Goal: Transaction & Acquisition: Purchase product/service

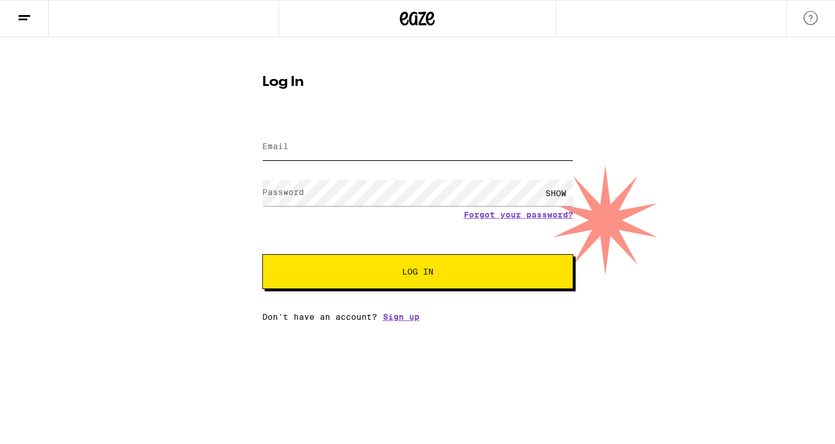
type input "[EMAIL_ADDRESS][DOMAIN_NAME]"
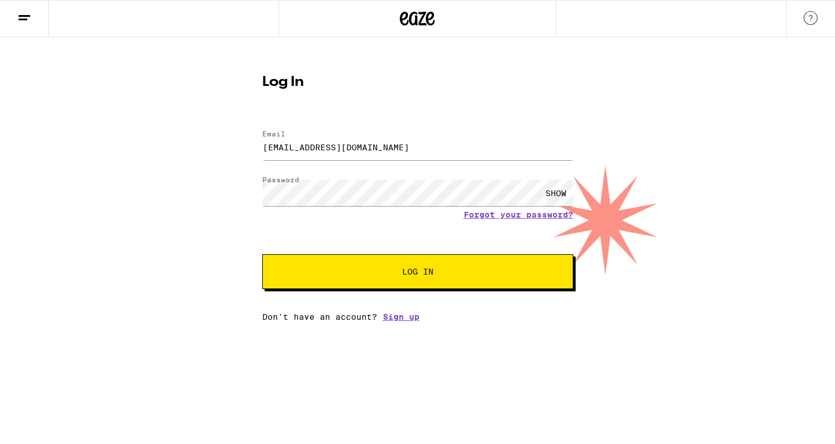
click at [417, 279] on button "Log In" at bounding box center [417, 271] width 311 height 35
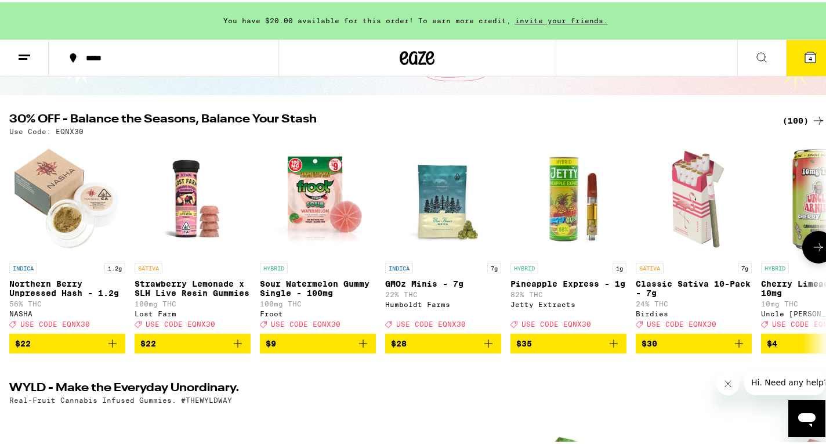
scroll to position [95, 0]
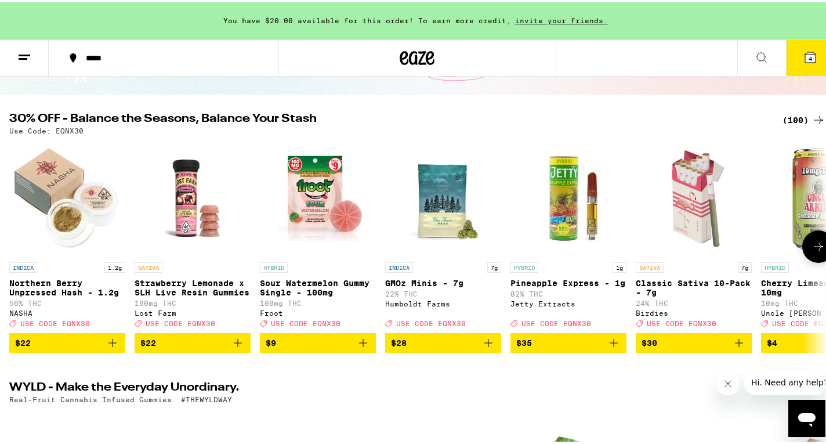
click at [812, 251] on icon at bounding box center [819, 244] width 14 height 14
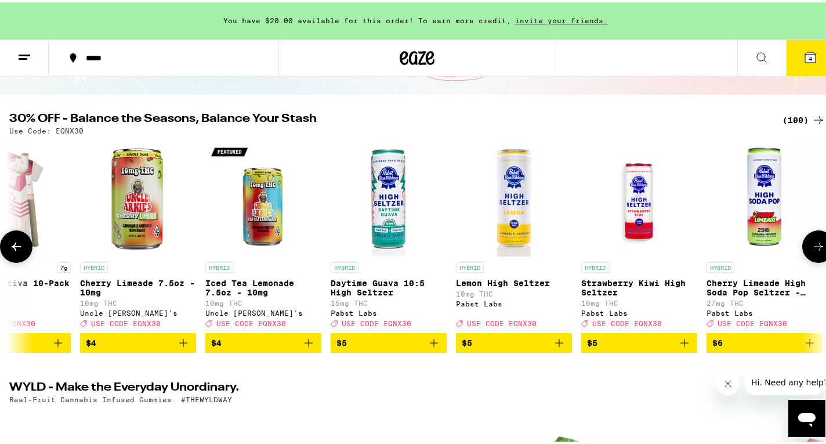
click at [812, 251] on icon at bounding box center [819, 244] width 14 height 14
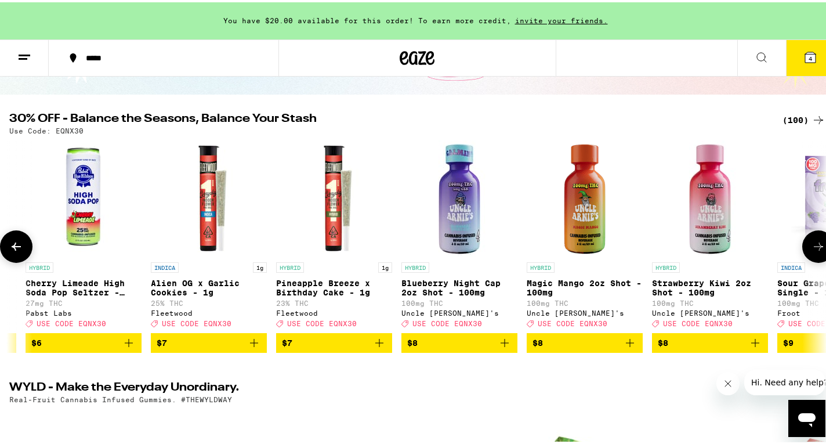
click at [812, 251] on icon at bounding box center [819, 244] width 14 height 14
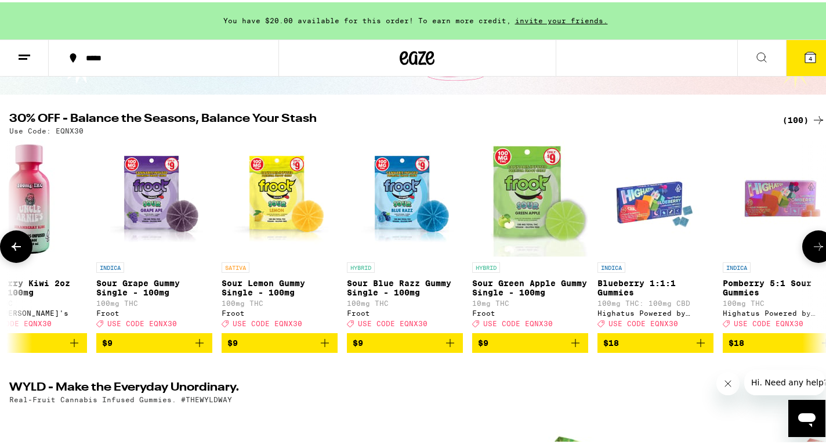
click at [812, 251] on icon at bounding box center [819, 244] width 14 height 14
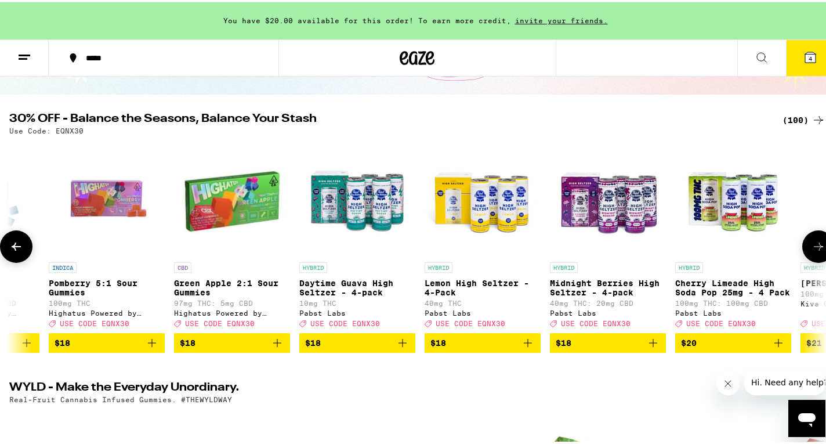
scroll to position [0, 2725]
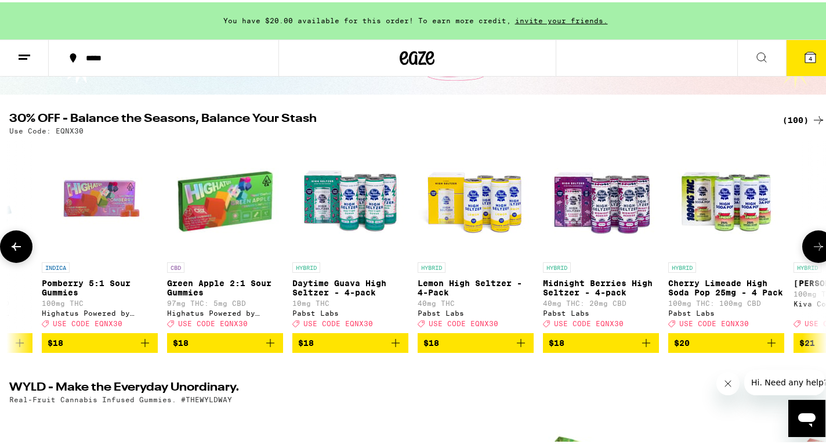
click at [812, 251] on icon at bounding box center [819, 244] width 14 height 14
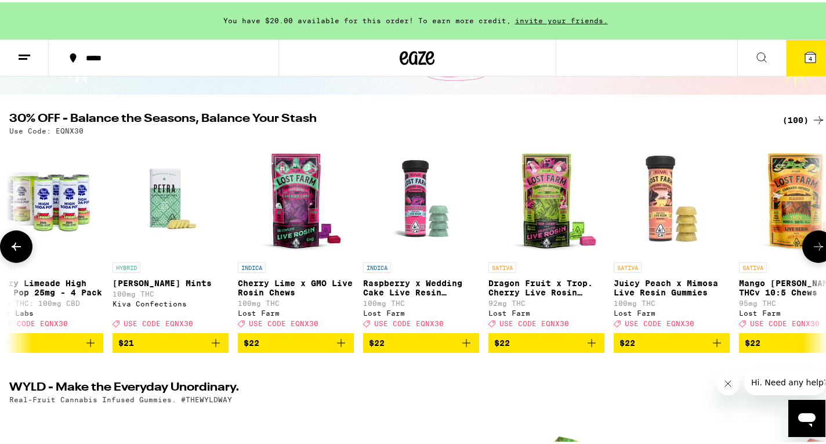
click at [812, 251] on icon at bounding box center [819, 244] width 14 height 14
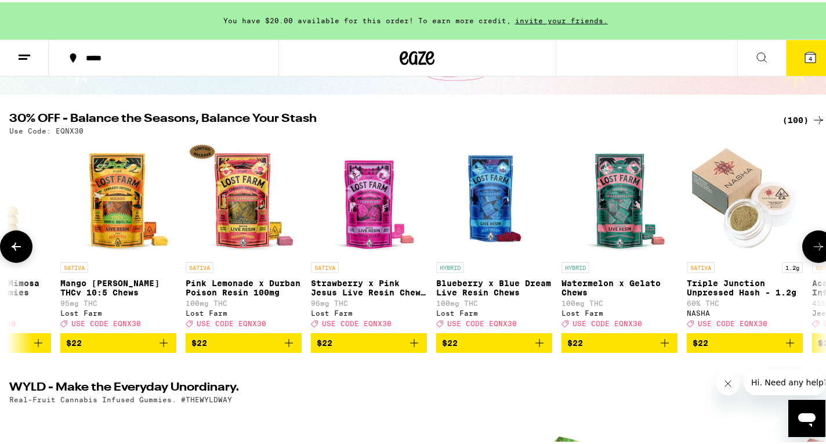
scroll to position [0, 4088]
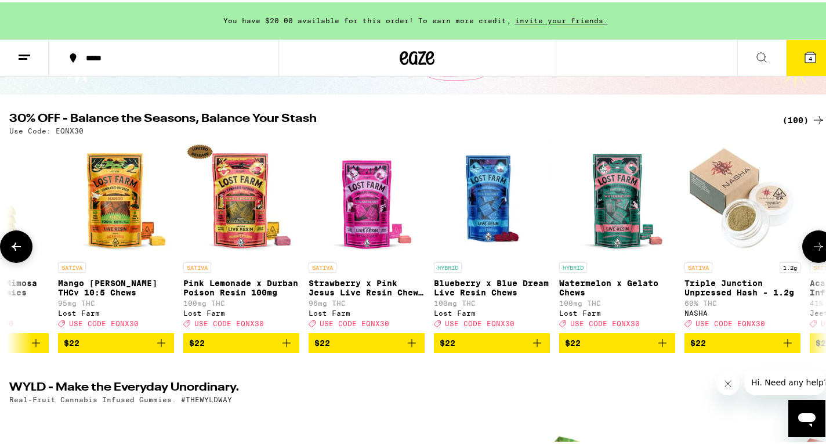
click at [812, 251] on icon at bounding box center [819, 244] width 14 height 14
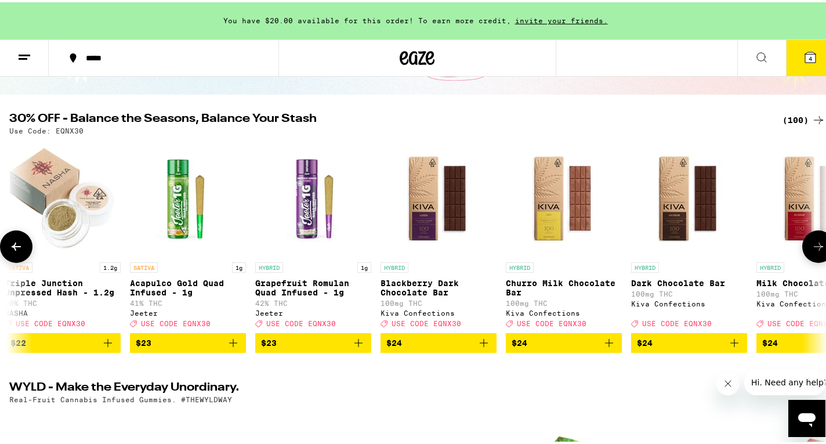
scroll to position [0, 4769]
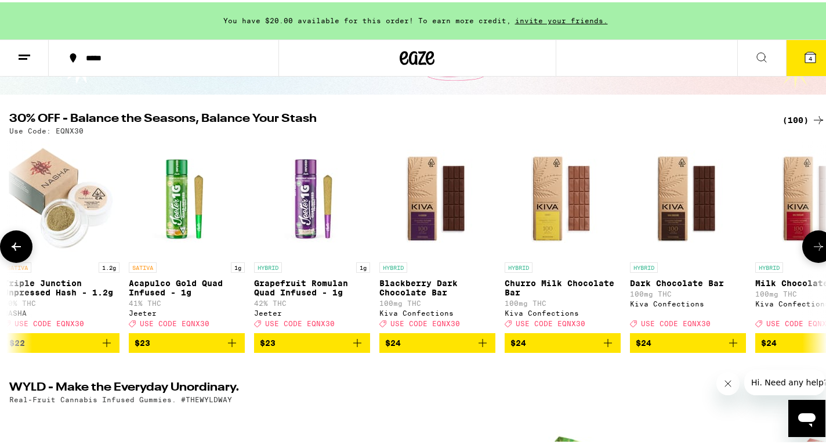
click at [812, 251] on icon at bounding box center [819, 244] width 14 height 14
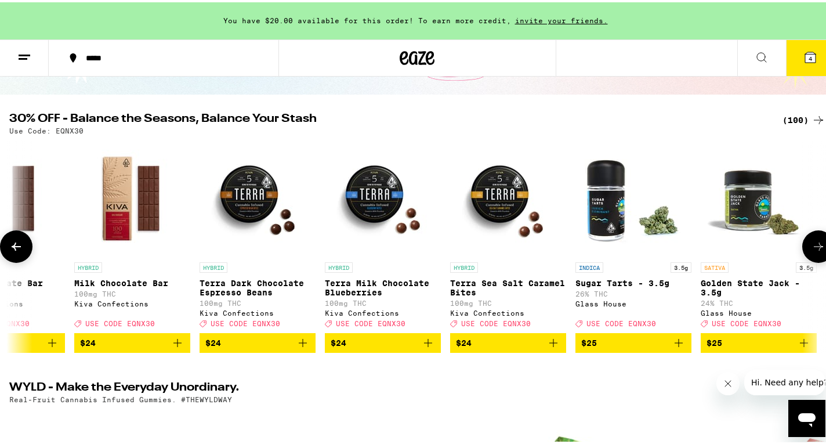
click at [812, 251] on icon at bounding box center [819, 244] width 14 height 14
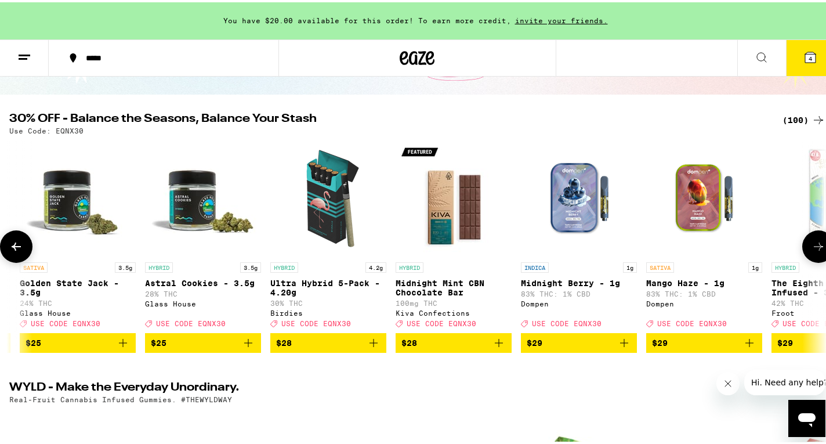
click at [812, 251] on icon at bounding box center [819, 244] width 14 height 14
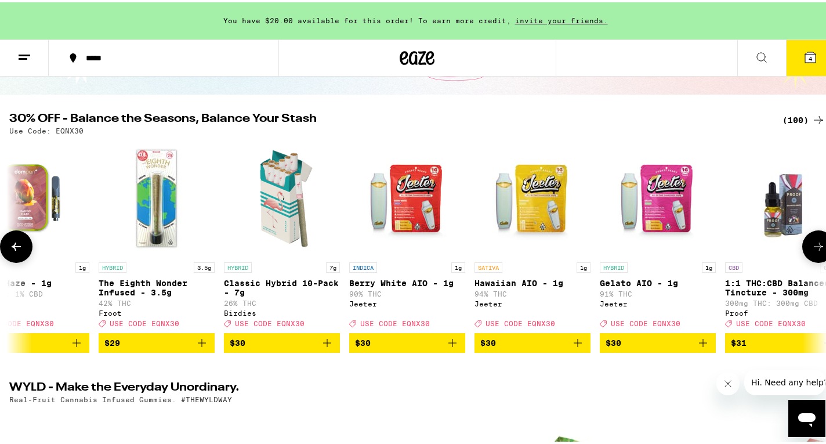
scroll to position [0, 6813]
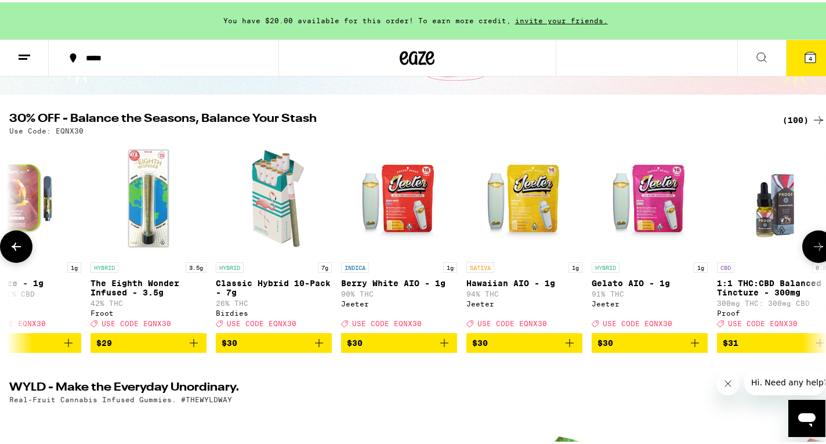
click at [812, 251] on icon at bounding box center [819, 244] width 14 height 14
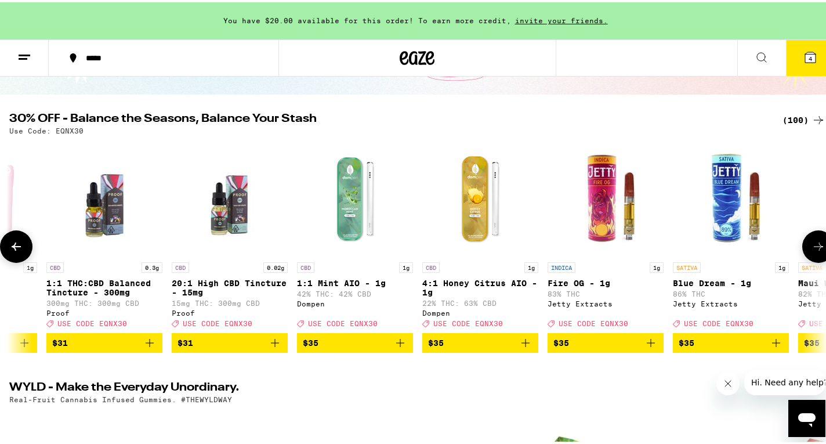
scroll to position [0, 7494]
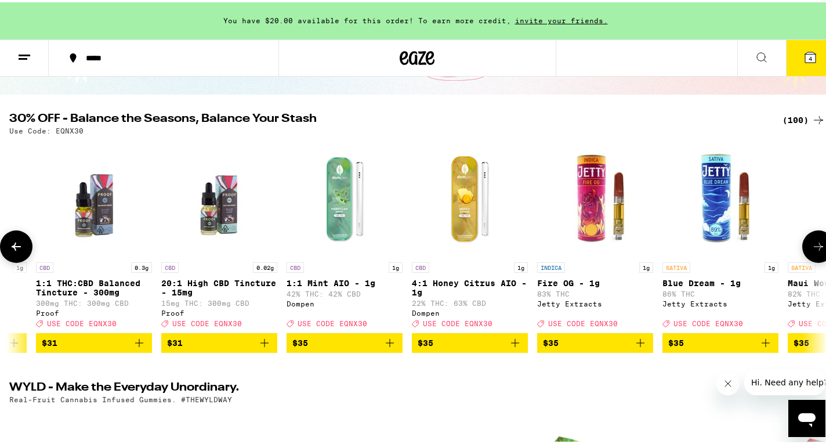
click at [15, 243] on icon at bounding box center [16, 244] width 14 height 14
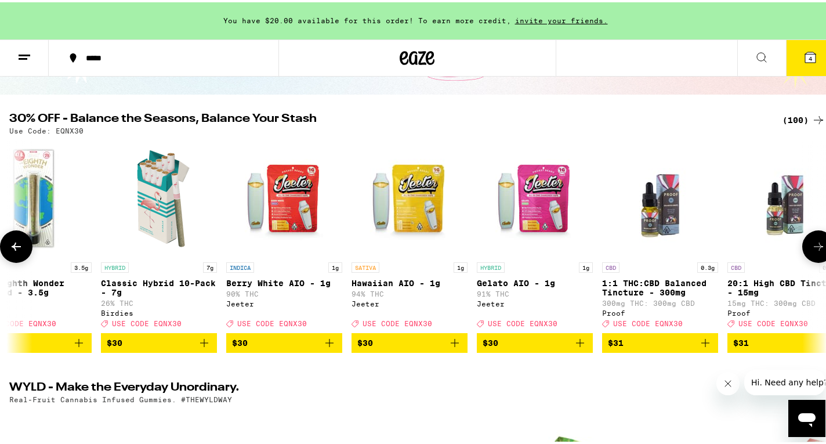
scroll to position [0, 6928]
click at [451, 346] on icon "Add to bag" at bounding box center [454, 341] width 14 height 14
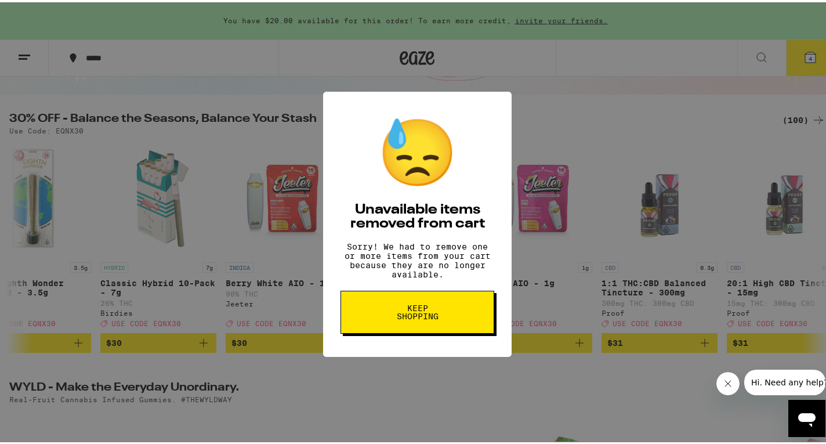
click at [446, 320] on button "Keep Shopping" at bounding box center [418, 309] width 154 height 43
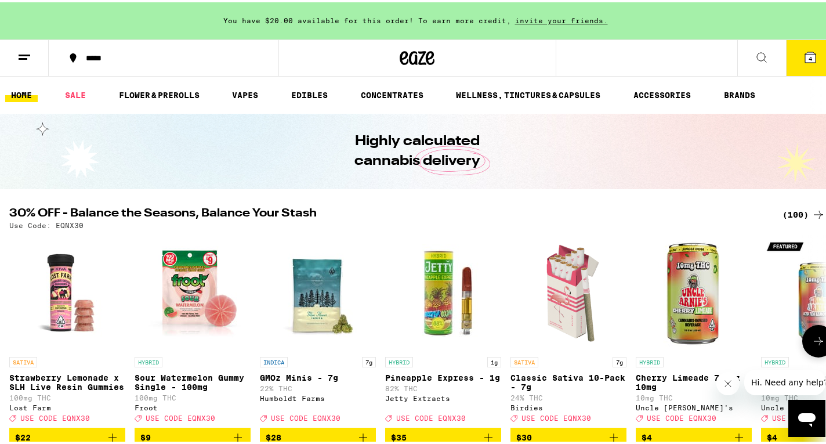
click at [812, 345] on icon at bounding box center [819, 339] width 14 height 14
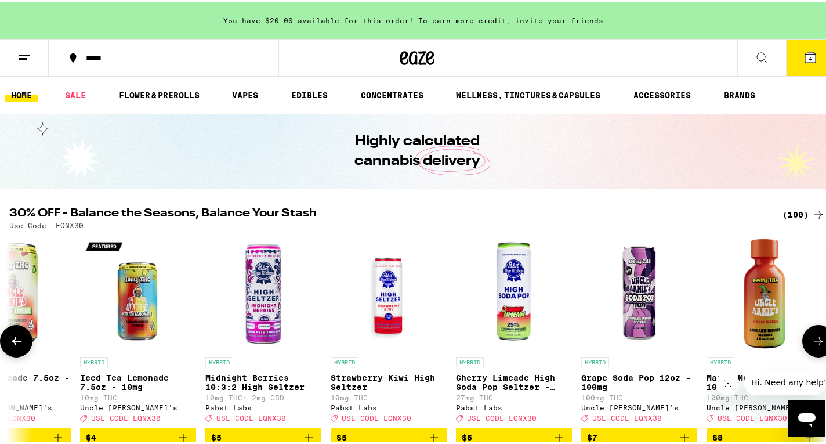
click at [812, 345] on icon at bounding box center [819, 339] width 14 height 14
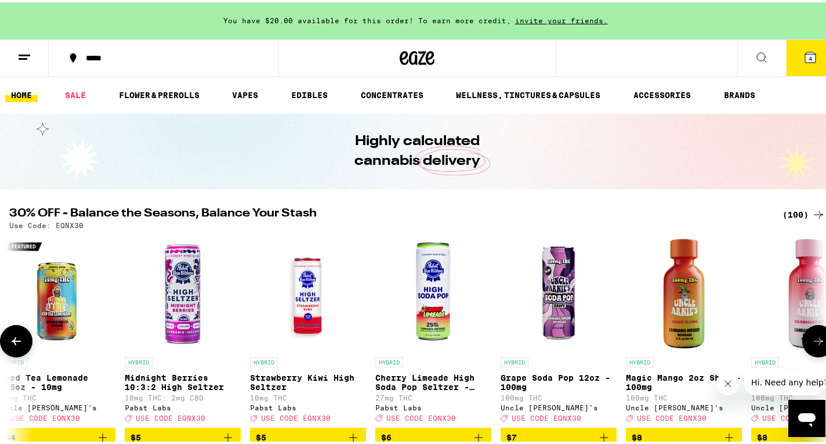
click at [812, 345] on icon at bounding box center [819, 339] width 14 height 14
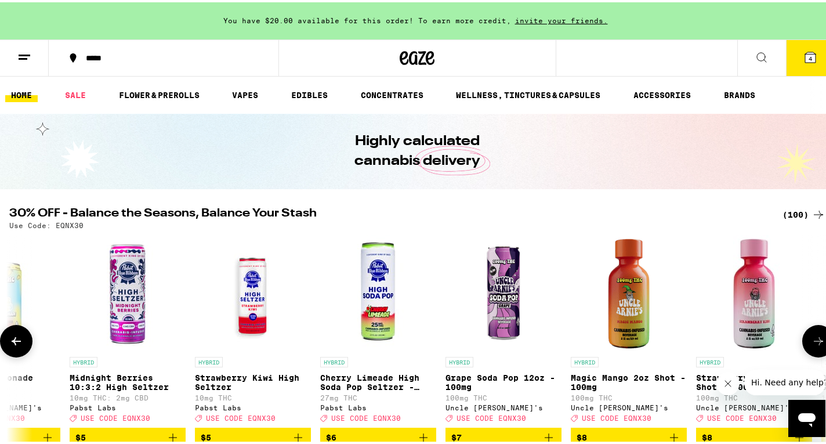
click at [812, 345] on icon at bounding box center [819, 339] width 14 height 14
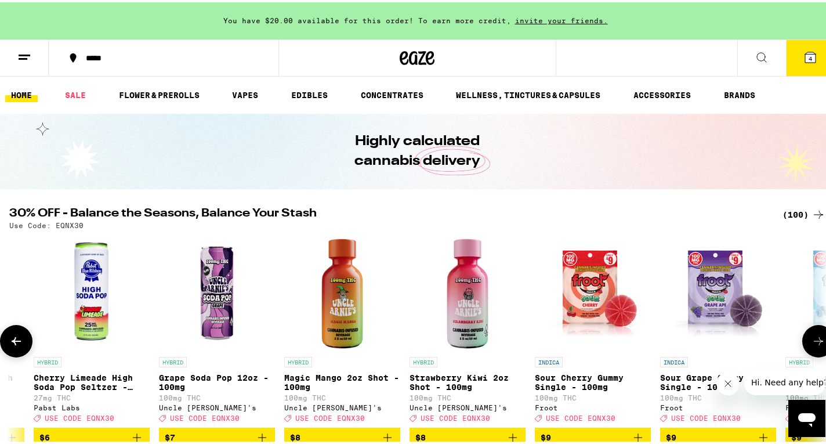
click at [812, 345] on icon at bounding box center [819, 339] width 14 height 14
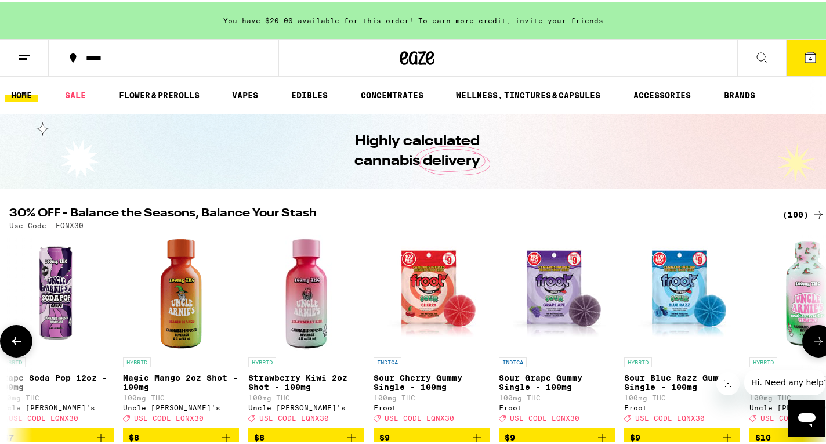
click at [812, 345] on icon at bounding box center [819, 339] width 14 height 14
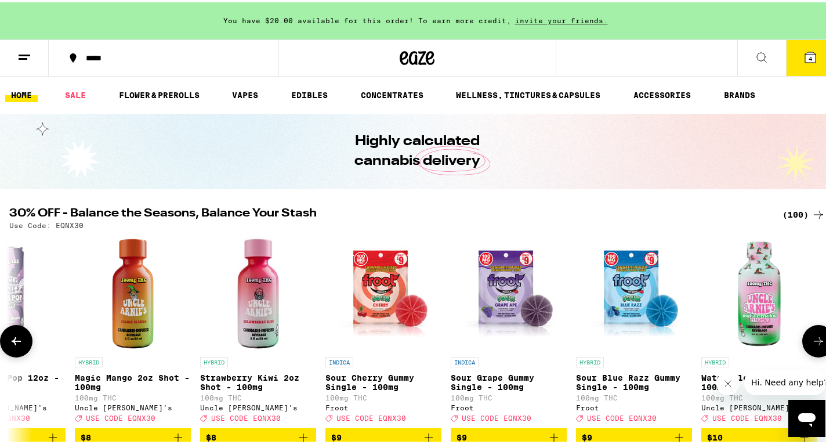
click at [812, 345] on icon at bounding box center [819, 339] width 14 height 14
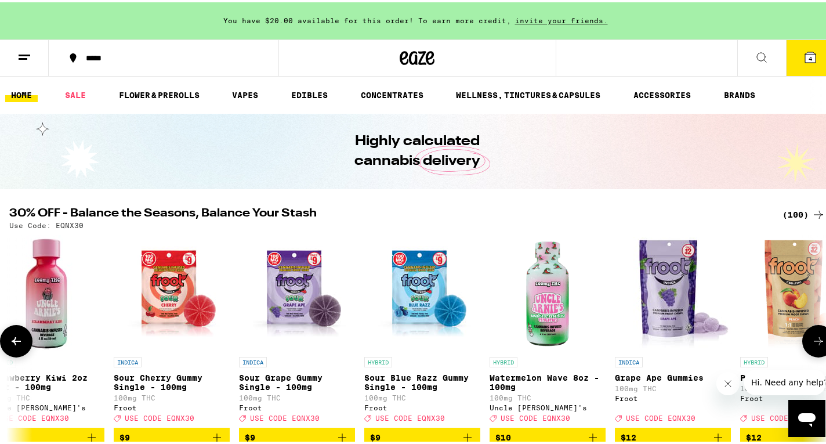
click at [812, 345] on icon at bounding box center [819, 339] width 14 height 14
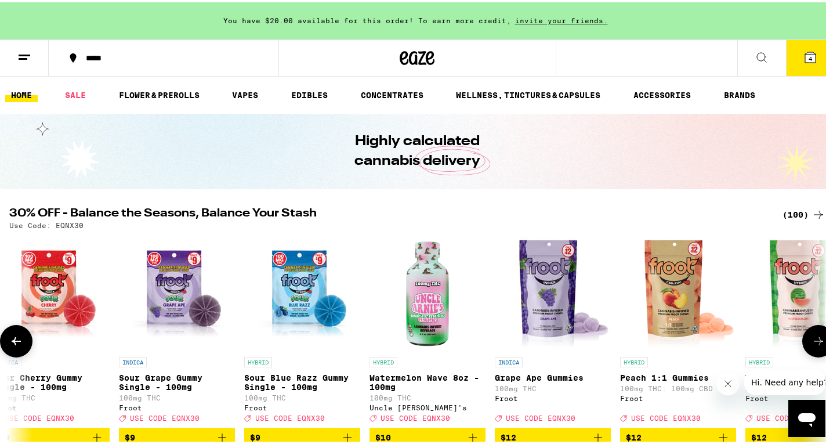
click at [812, 345] on icon at bounding box center [819, 339] width 14 height 14
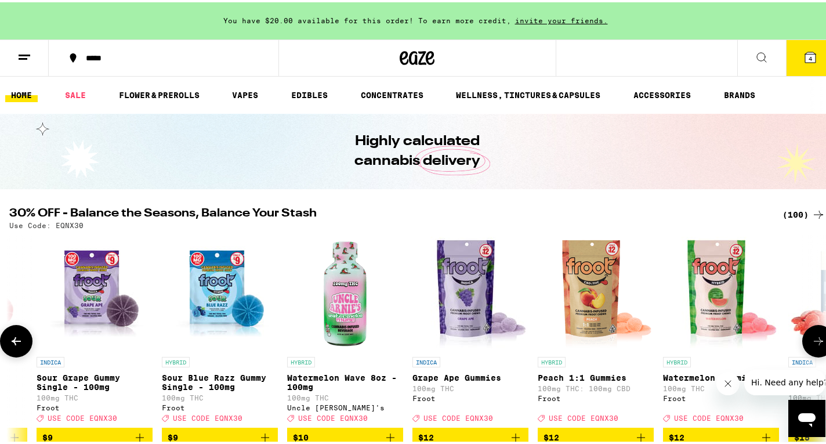
click at [812, 345] on icon at bounding box center [819, 339] width 14 height 14
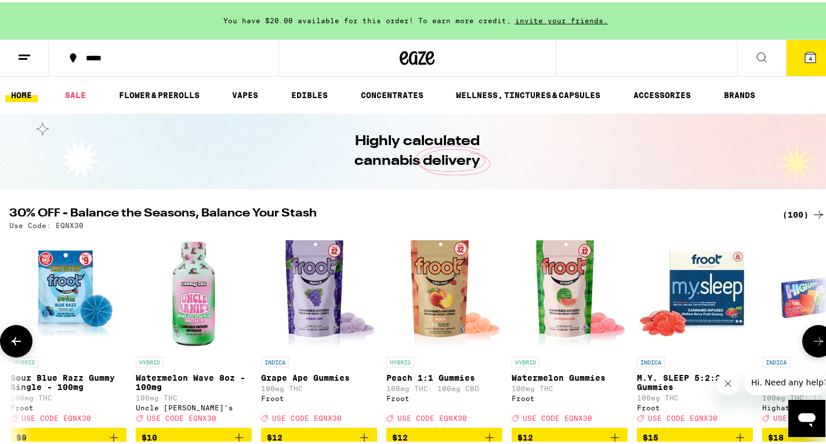
click at [812, 345] on icon at bounding box center [819, 339] width 14 height 14
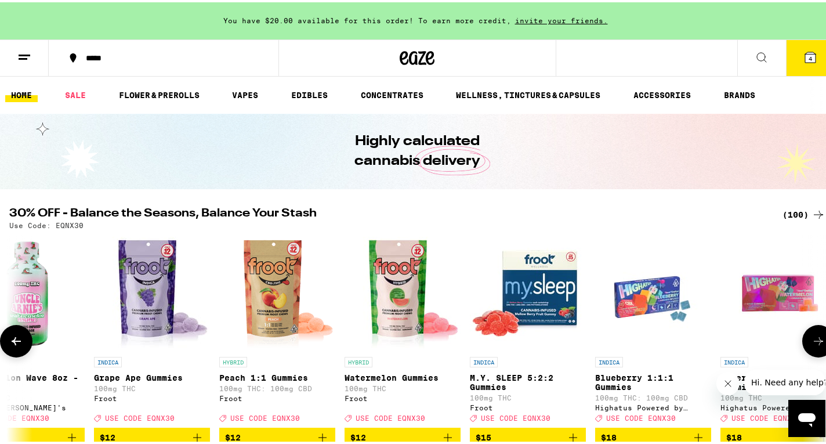
click at [812, 345] on icon at bounding box center [819, 339] width 14 height 14
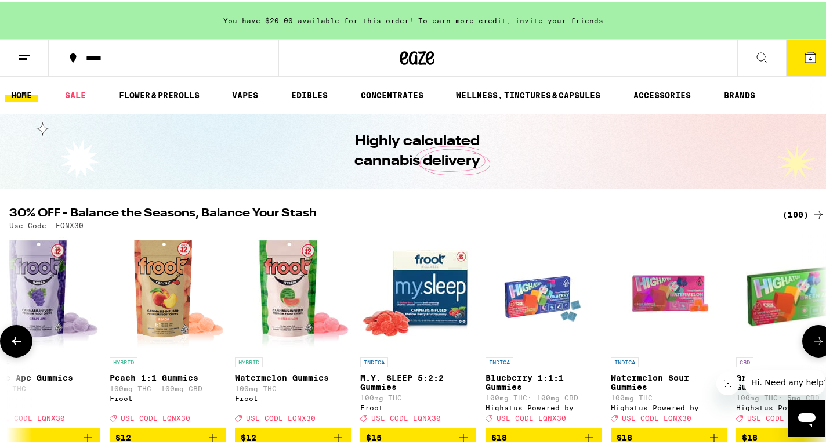
click at [812, 345] on icon at bounding box center [819, 339] width 14 height 14
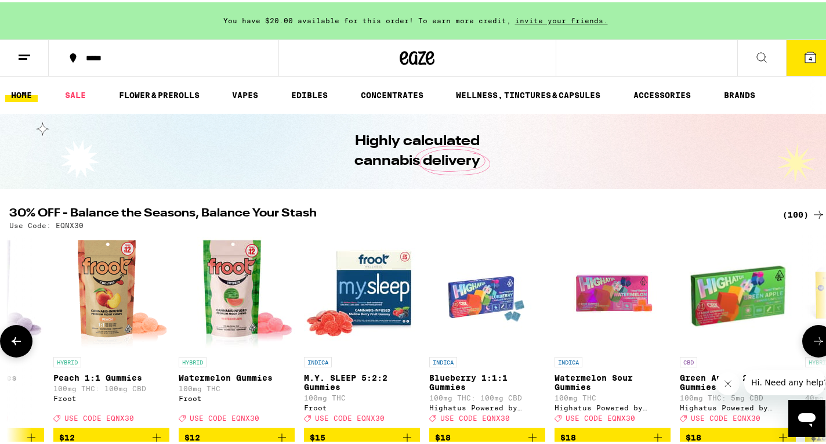
click at [812, 345] on icon at bounding box center [819, 339] width 14 height 14
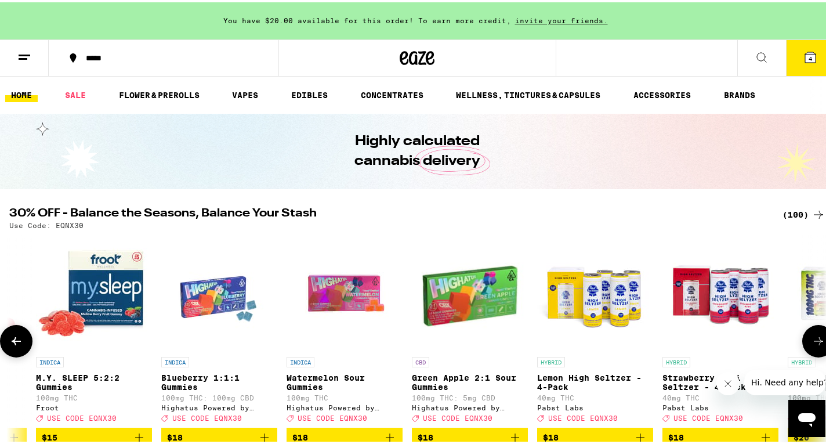
click at [812, 345] on icon at bounding box center [819, 339] width 14 height 14
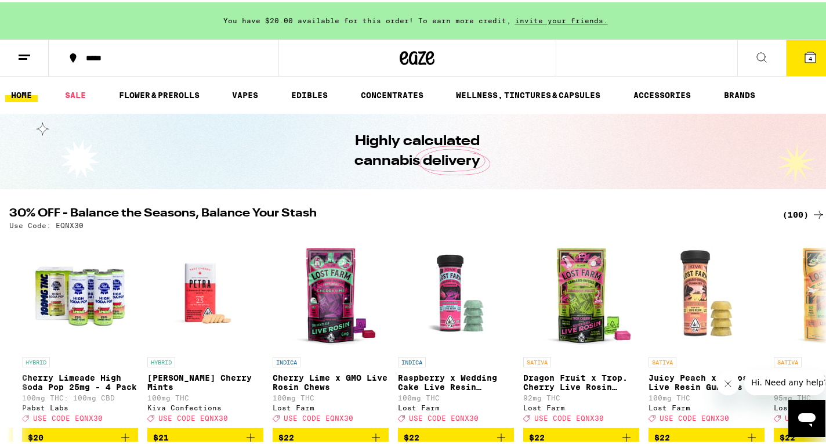
scroll to position [0, 3250]
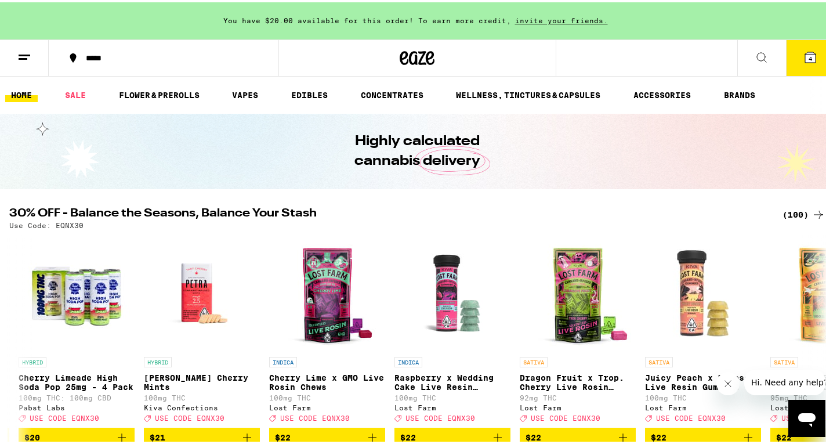
click at [755, 53] on icon at bounding box center [762, 55] width 14 height 14
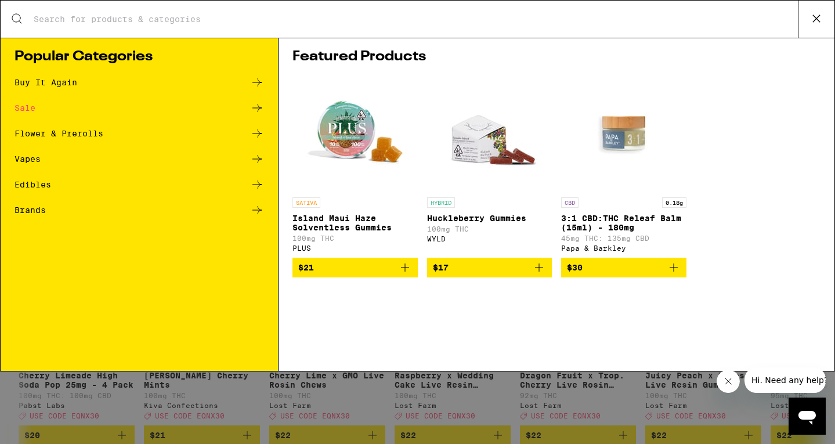
click at [32, 160] on div "Vapes" at bounding box center [28, 159] width 26 height 8
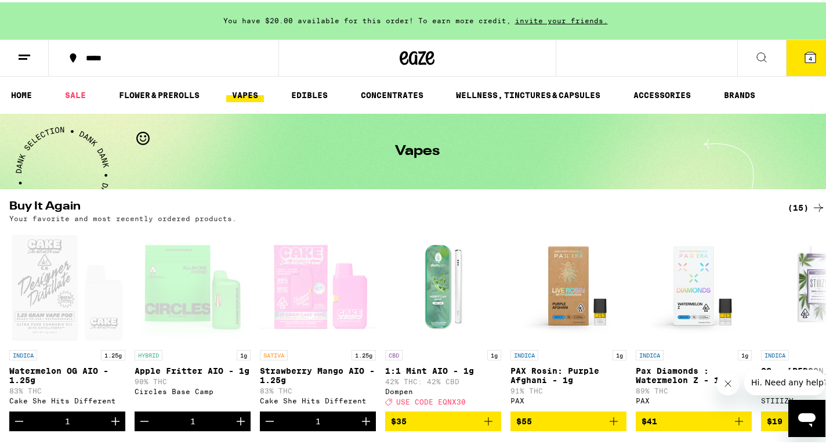
click at [805, 52] on icon at bounding box center [810, 55] width 10 height 10
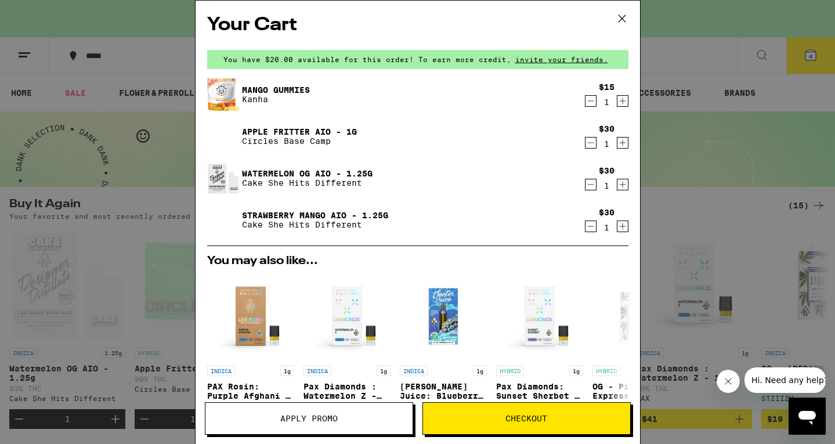
click at [586, 228] on icon "Decrement" at bounding box center [591, 226] width 10 height 14
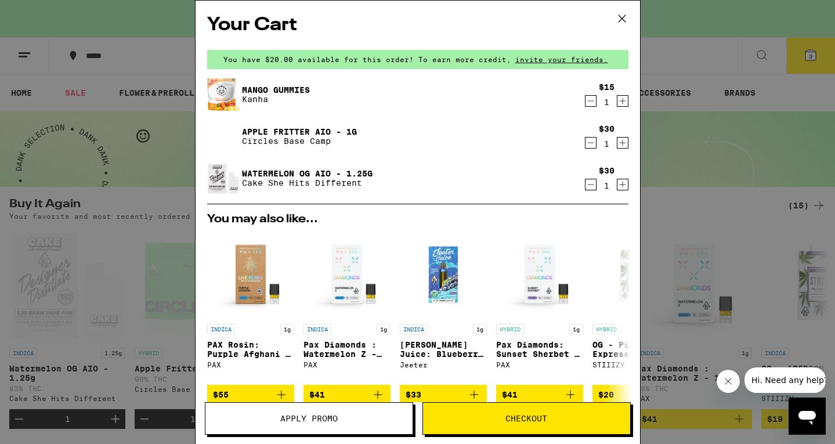
click at [586, 183] on icon "Decrement" at bounding box center [591, 185] width 10 height 14
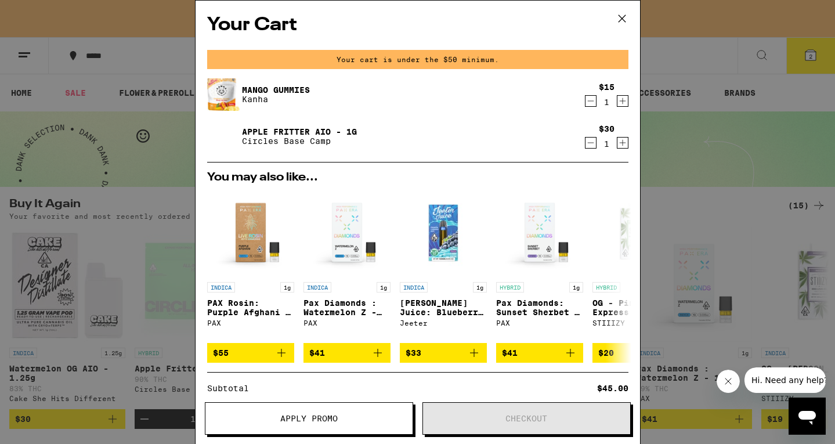
click at [586, 100] on icon "Decrement" at bounding box center [591, 101] width 10 height 14
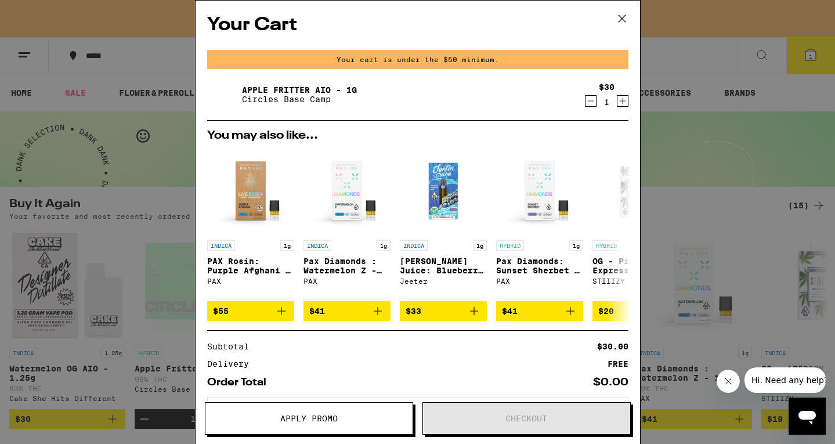
click at [586, 100] on icon "Decrement" at bounding box center [591, 101] width 10 height 14
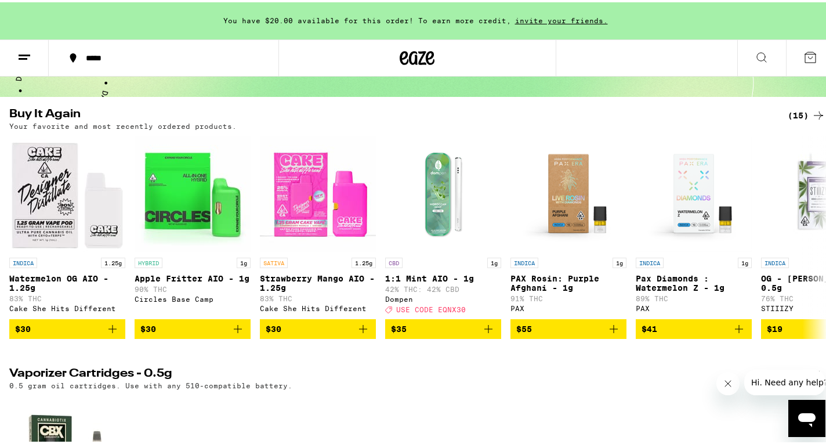
scroll to position [95, 0]
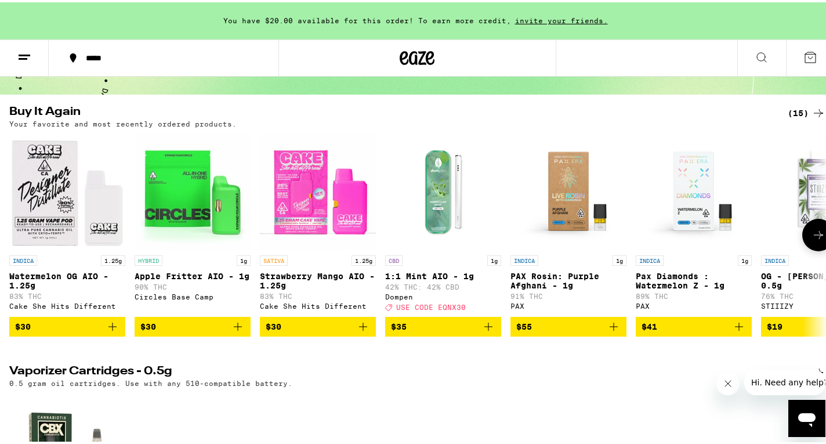
click at [489, 327] on icon "Add to bag" at bounding box center [489, 324] width 14 height 14
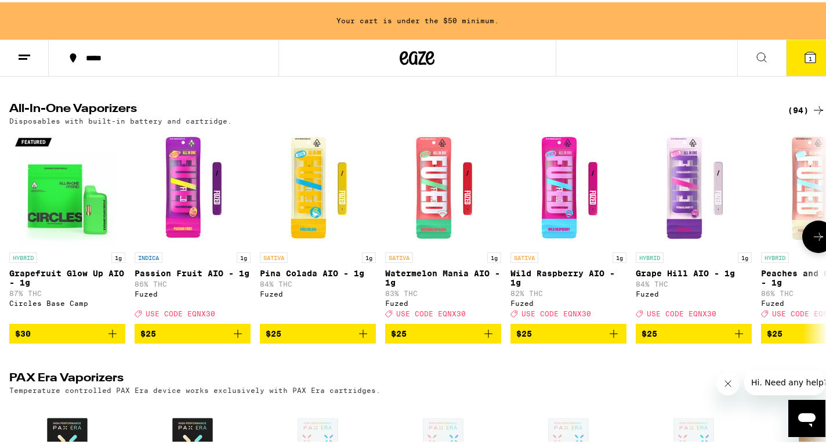
scroll to position [871, 0]
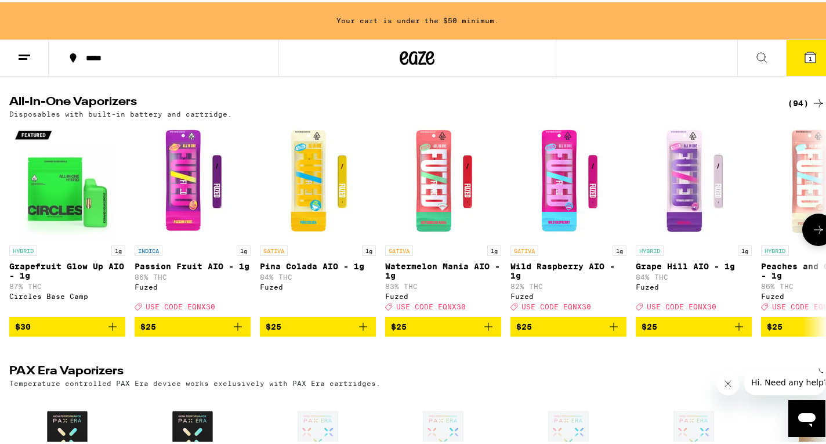
click at [815, 234] on icon at bounding box center [819, 228] width 14 height 14
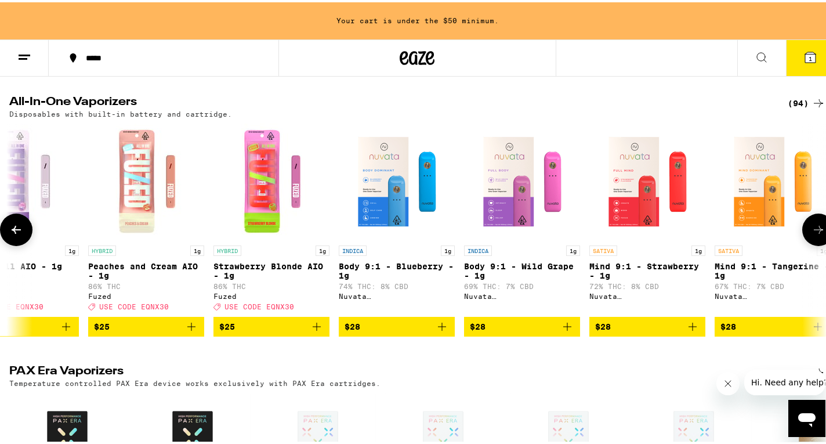
scroll to position [0, 681]
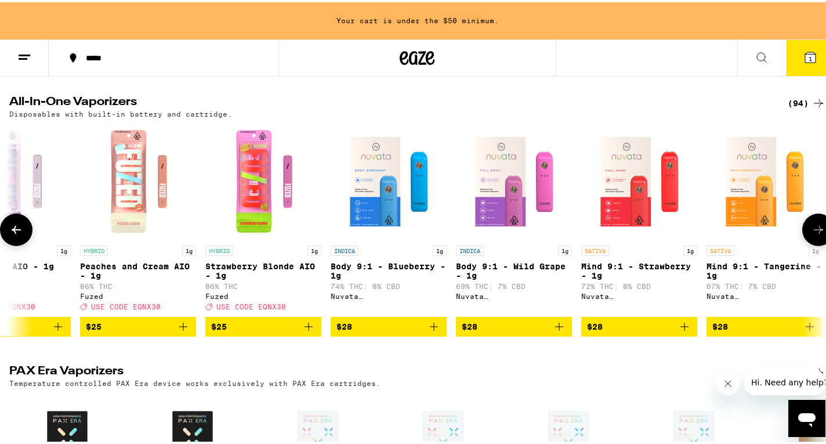
click at [815, 234] on icon at bounding box center [819, 228] width 14 height 14
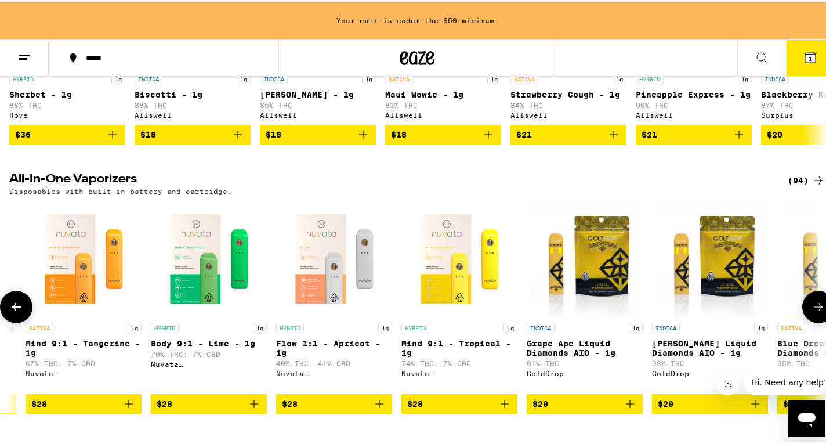
scroll to position [794, 0]
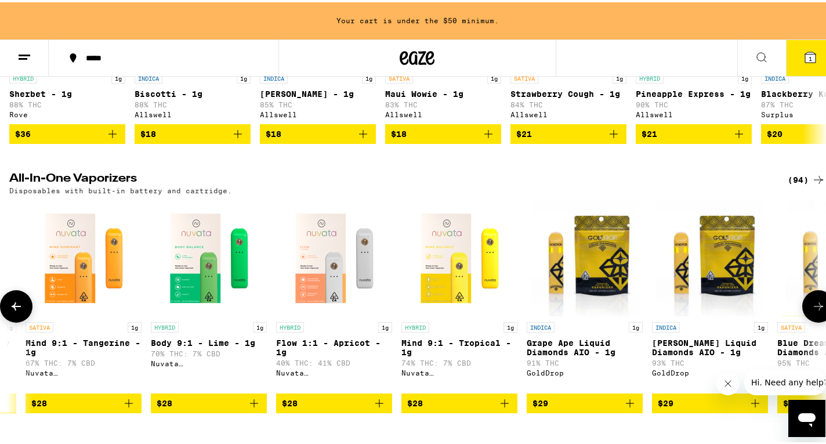
click at [812, 311] on icon at bounding box center [819, 304] width 14 height 14
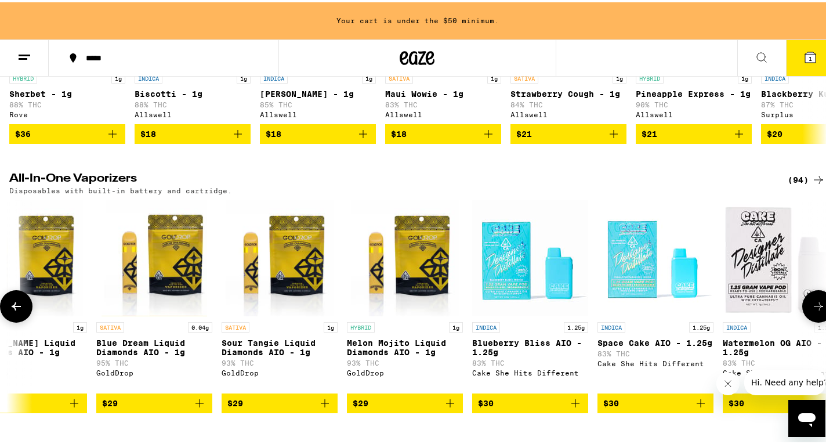
click at [812, 311] on icon at bounding box center [819, 304] width 14 height 14
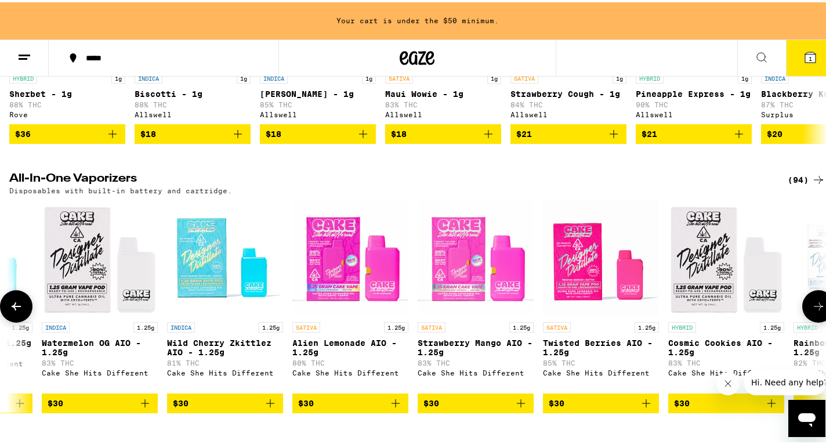
click at [812, 311] on icon at bounding box center [819, 304] width 14 height 14
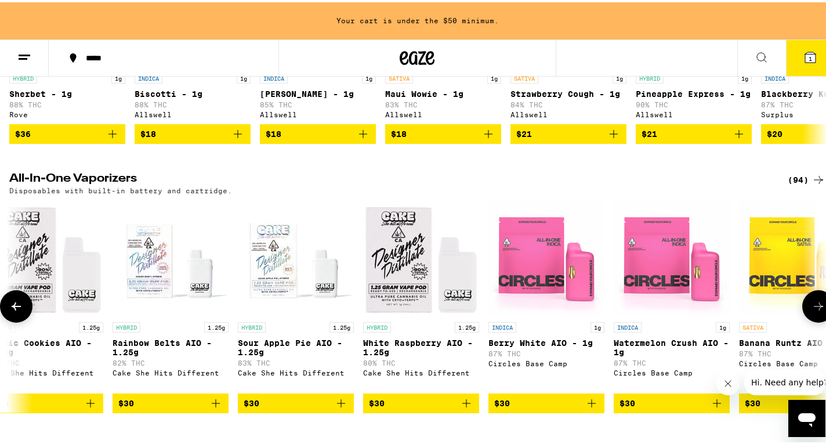
click at [812, 311] on icon at bounding box center [819, 304] width 14 height 14
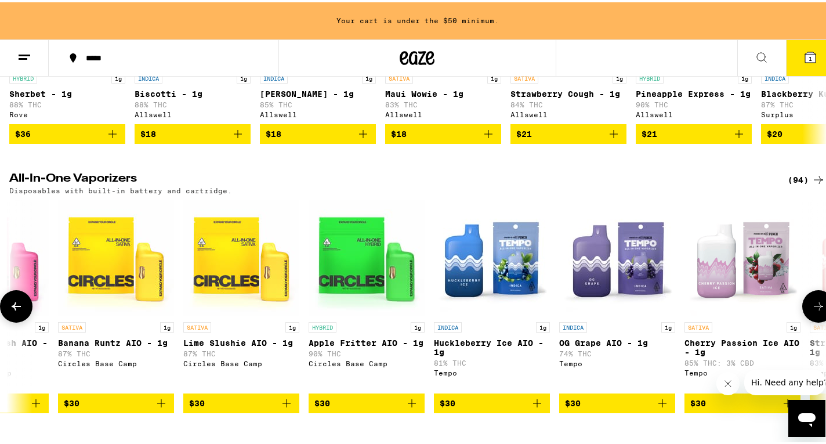
click at [812, 311] on icon at bounding box center [819, 304] width 14 height 14
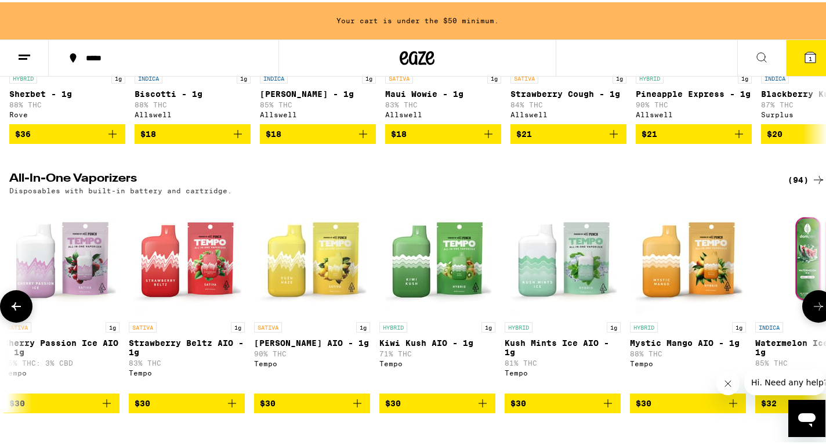
click at [812, 311] on icon at bounding box center [819, 304] width 14 height 14
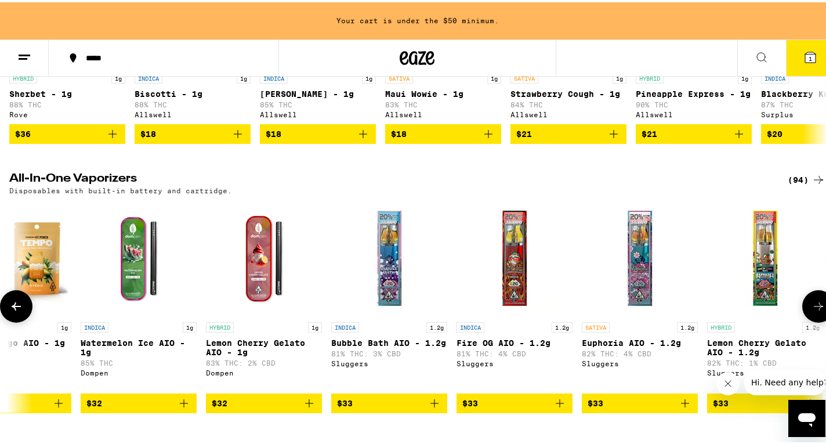
scroll to position [0, 5450]
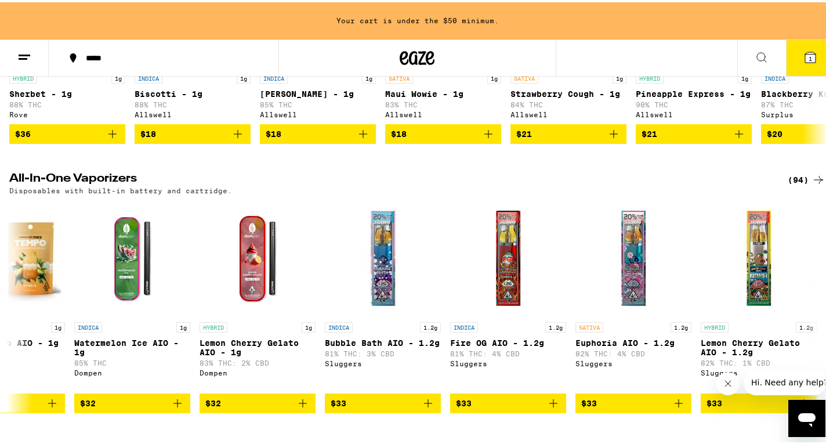
click at [794, 185] on div "(94)" at bounding box center [807, 178] width 38 height 14
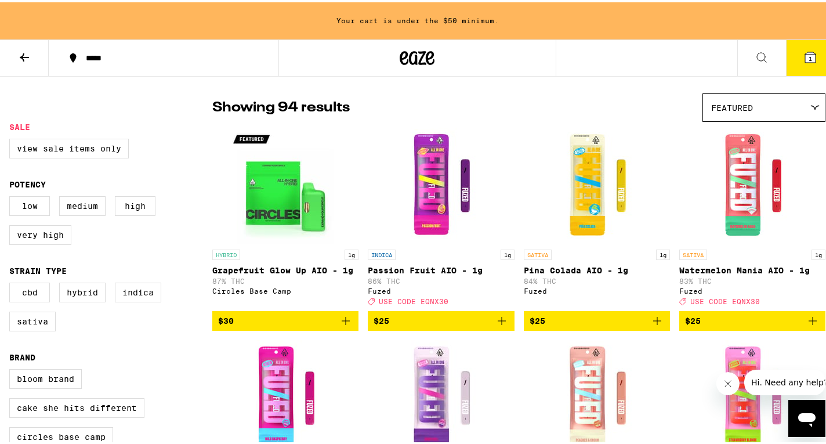
scroll to position [75, 0]
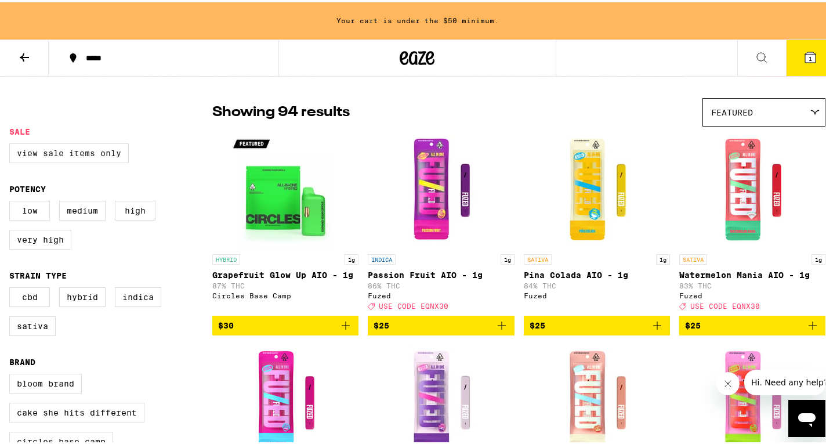
click at [107, 160] on label "View Sale Items Only" at bounding box center [69, 151] width 120 height 20
click at [12, 143] on input "View Sale Items Only" at bounding box center [12, 143] width 1 height 1
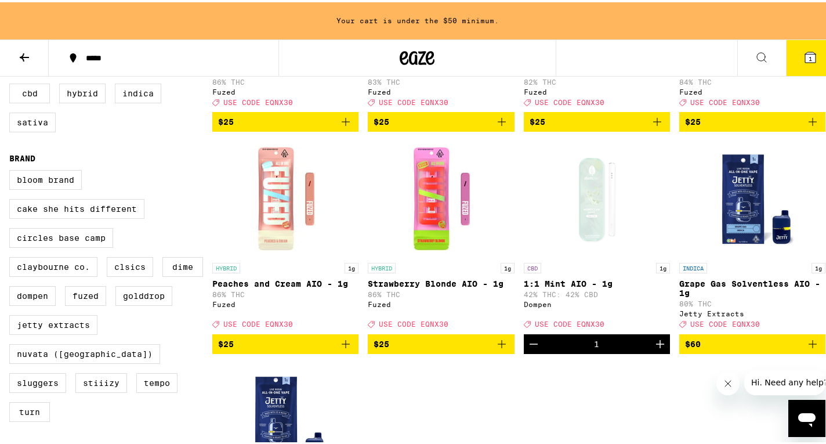
scroll to position [279, 0]
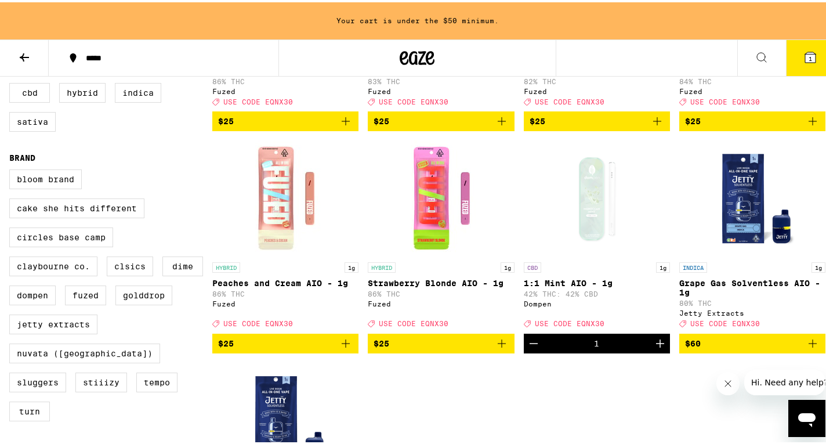
click at [500, 348] on icon "Add to bag" at bounding box center [502, 341] width 14 height 14
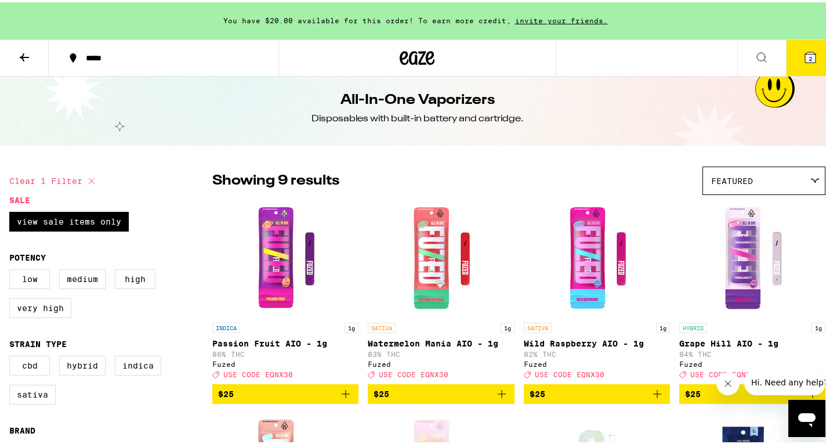
scroll to position [0, 0]
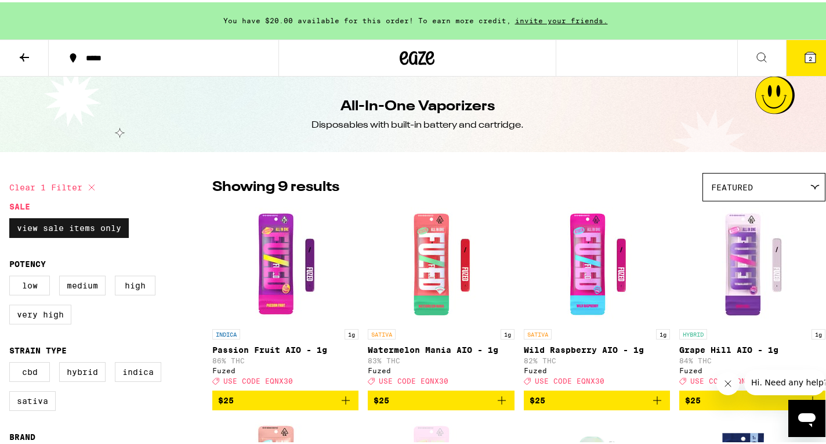
click at [98, 227] on label "View Sale Items Only" at bounding box center [69, 226] width 120 height 20
click at [12, 218] on input "View Sale Items Only" at bounding box center [12, 218] width 1 height 1
checkbox input "false"
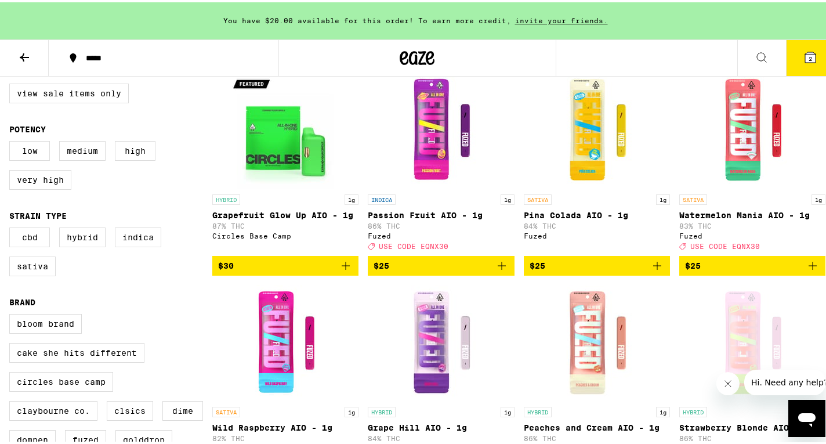
scroll to position [135, 0]
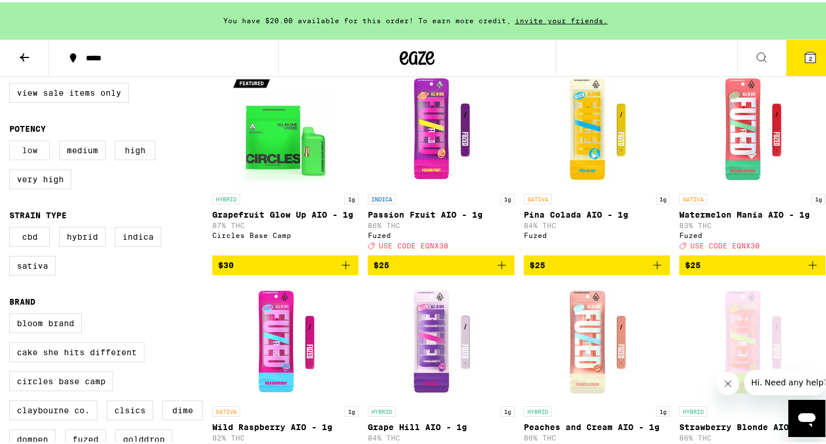
click at [26, 146] on label "Low" at bounding box center [29, 148] width 41 height 20
click at [12, 140] on input "Low" at bounding box center [12, 140] width 1 height 1
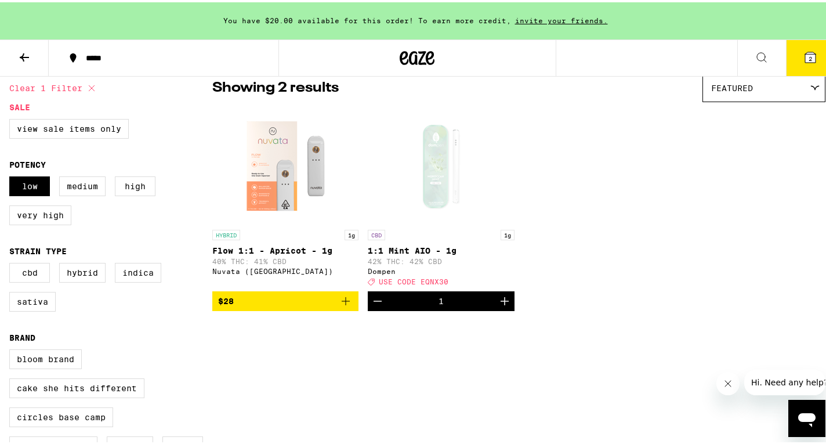
scroll to position [96, 0]
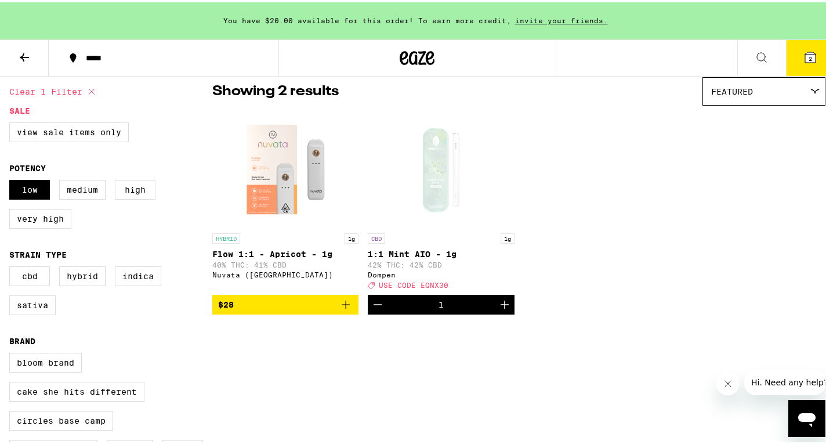
click at [344, 306] on icon "Add to bag" at bounding box center [346, 302] width 8 height 8
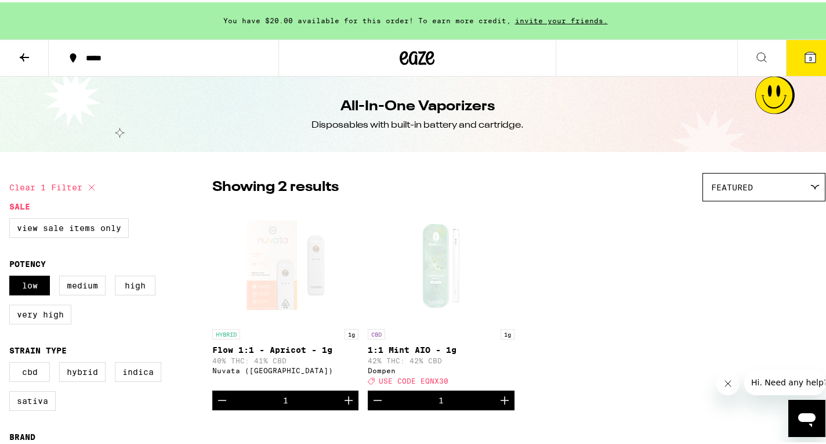
scroll to position [2, 0]
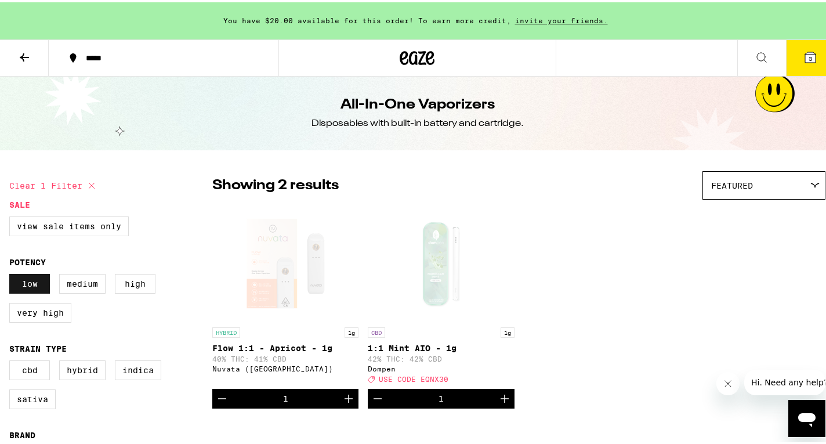
click at [21, 289] on label "Low" at bounding box center [29, 282] width 41 height 20
click at [12, 274] on input "Low" at bounding box center [12, 273] width 1 height 1
checkbox input "false"
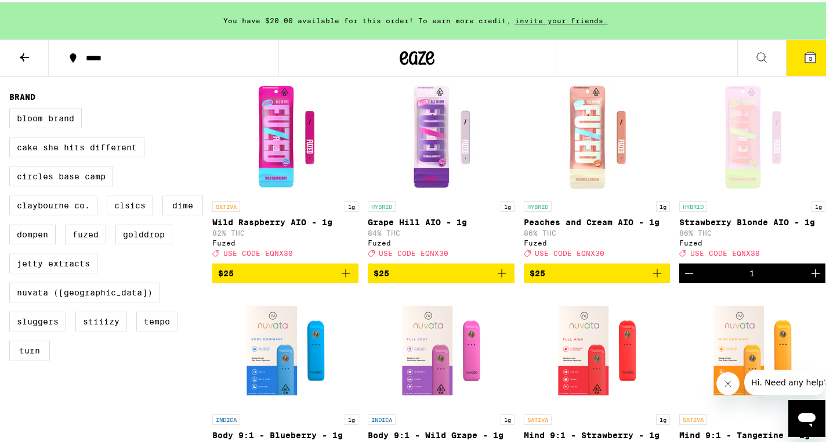
scroll to position [339, 0]
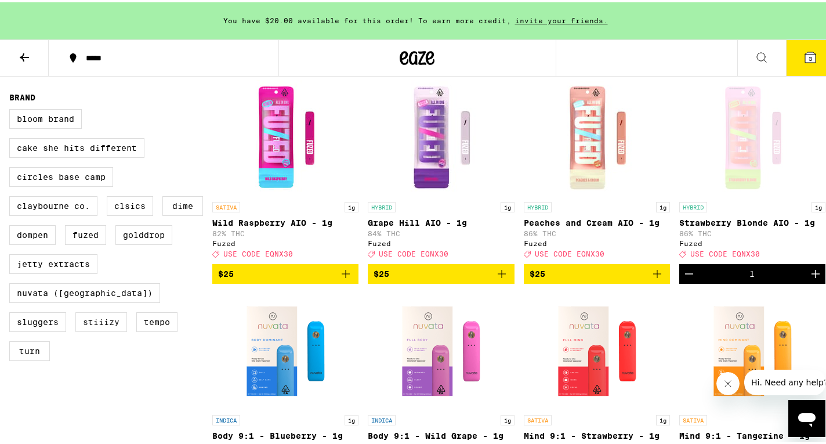
click at [75, 330] on label "STIIIZY" at bounding box center [101, 320] width 52 height 20
click at [12, 109] on input "STIIIZY" at bounding box center [12, 109] width 1 height 1
checkbox input "true"
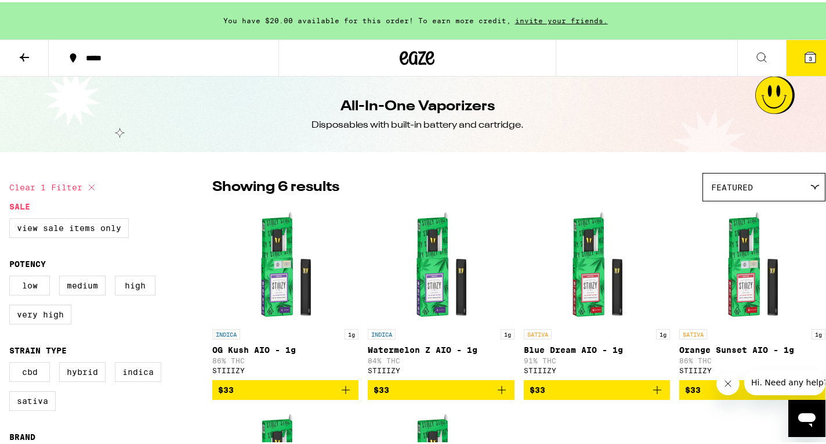
click at [23, 52] on icon at bounding box center [24, 55] width 9 height 8
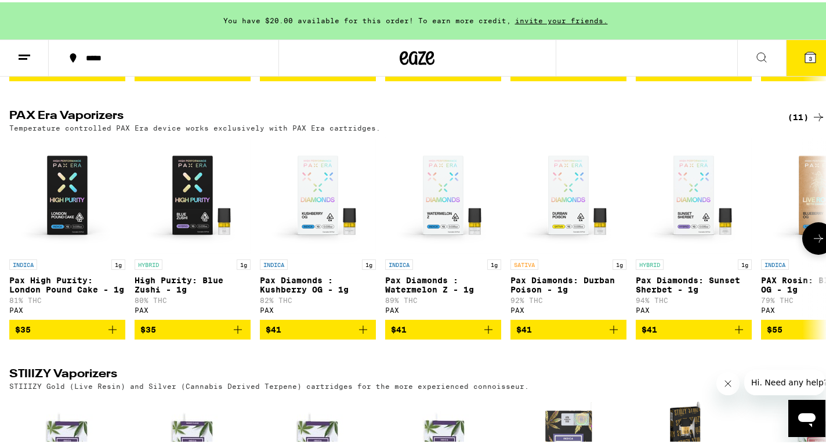
scroll to position [1129, 0]
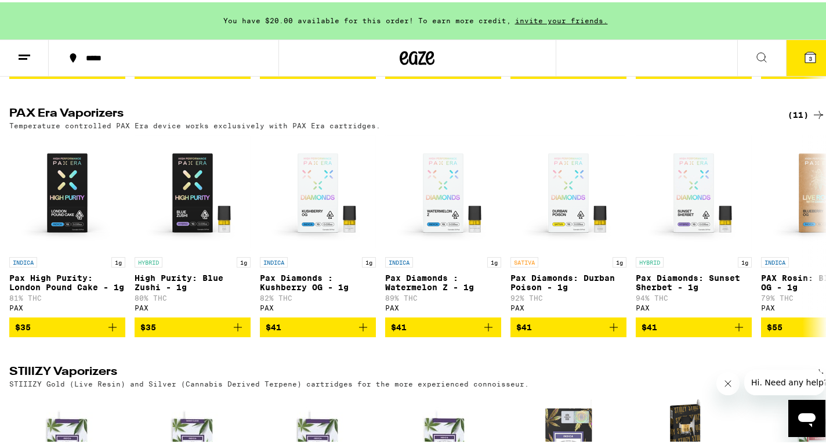
click at [799, 120] on div "(11)" at bounding box center [807, 113] width 38 height 14
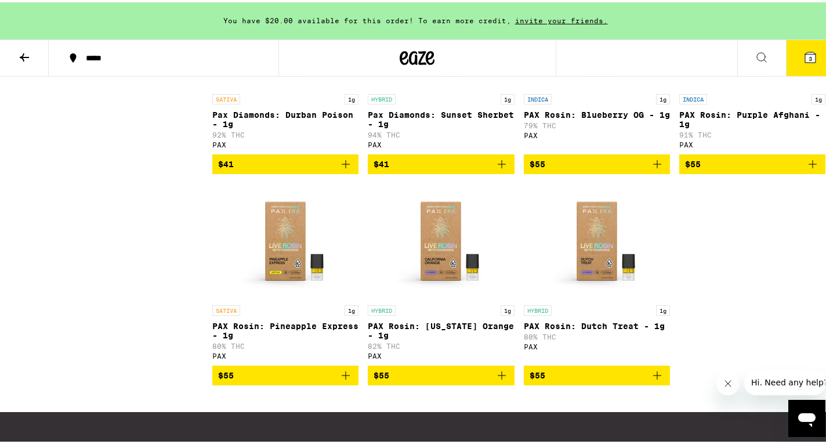
scroll to position [450, 0]
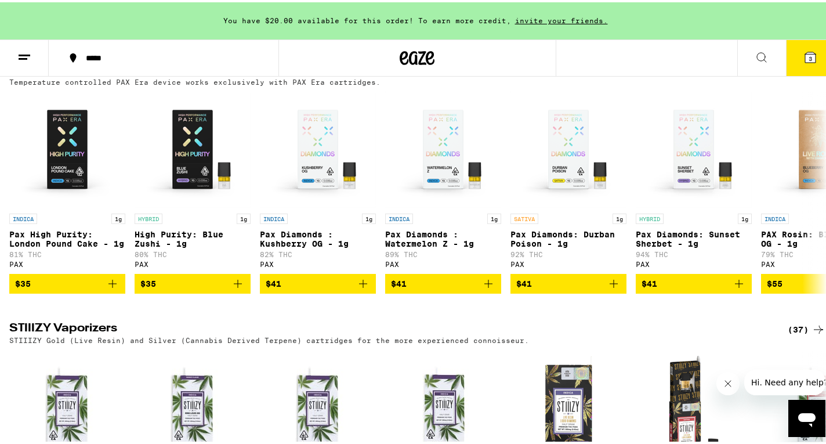
scroll to position [1172, 0]
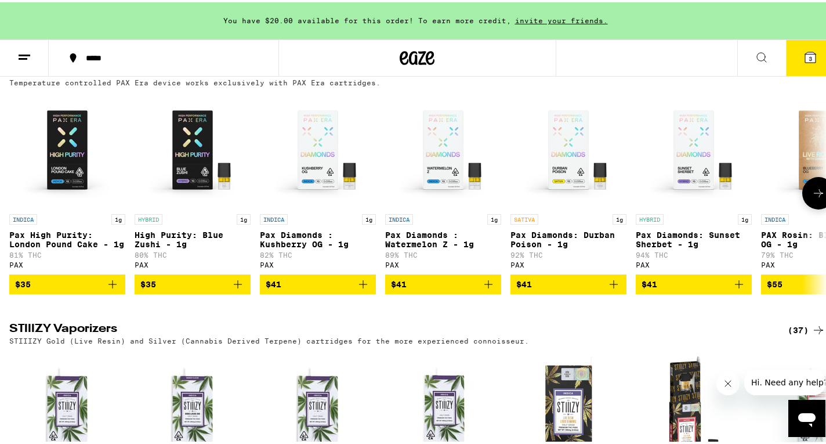
click at [815, 198] on icon at bounding box center [819, 191] width 14 height 14
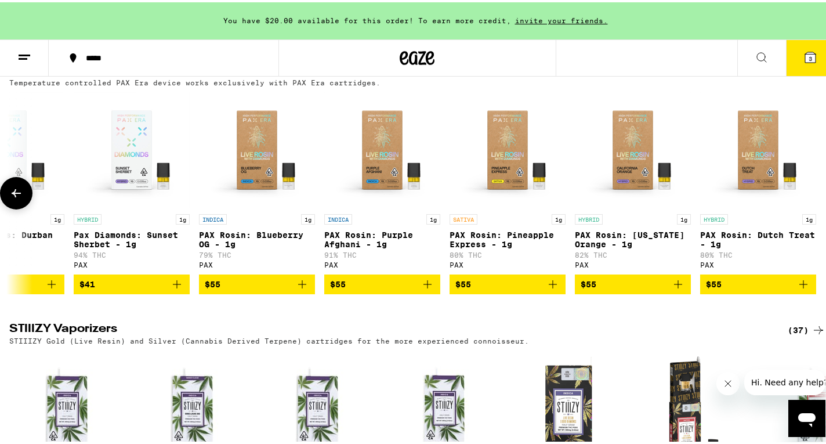
scroll to position [0, 571]
click at [815, 207] on div at bounding box center [819, 191] width 32 height 32
click at [20, 198] on icon at bounding box center [16, 191] width 14 height 14
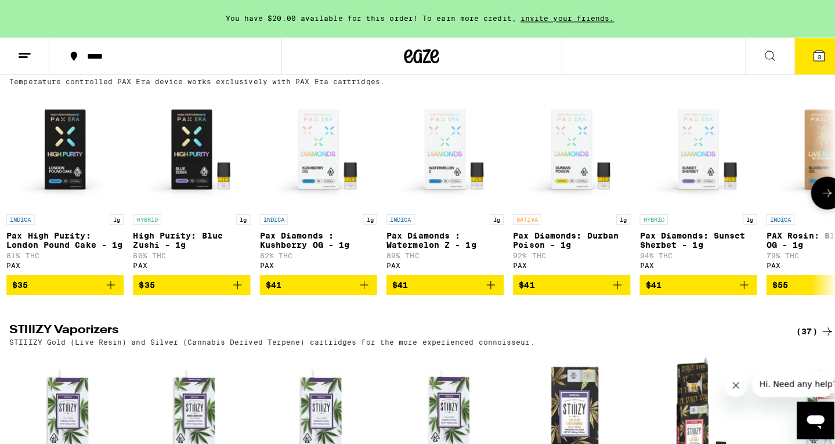
scroll to position [0, 0]
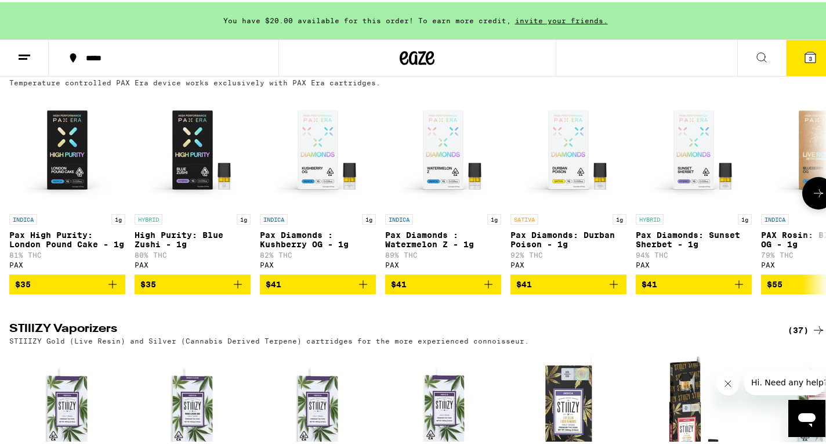
click at [20, 207] on div at bounding box center [16, 191] width 32 height 32
click at [239, 289] on icon "Add to bag" at bounding box center [238, 282] width 14 height 14
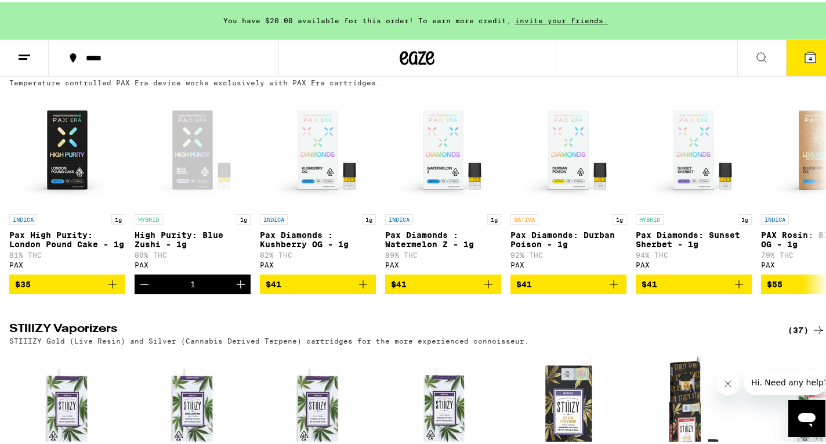
click at [790, 56] on button "4" at bounding box center [810, 56] width 49 height 36
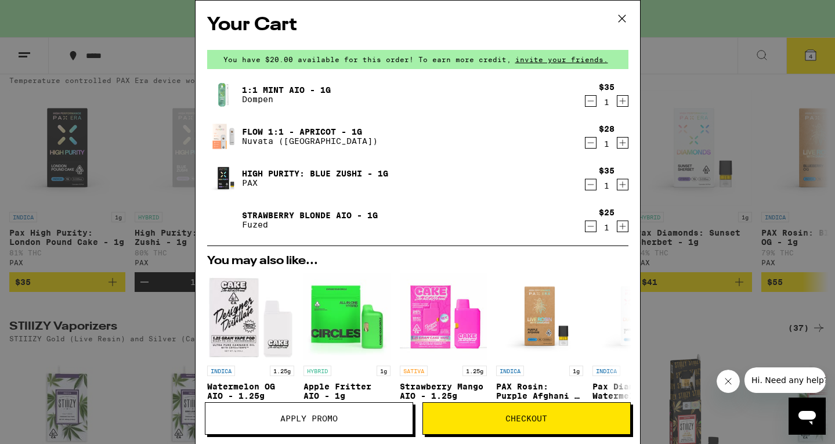
click at [303, 425] on button "Apply Promo" at bounding box center [309, 418] width 208 height 32
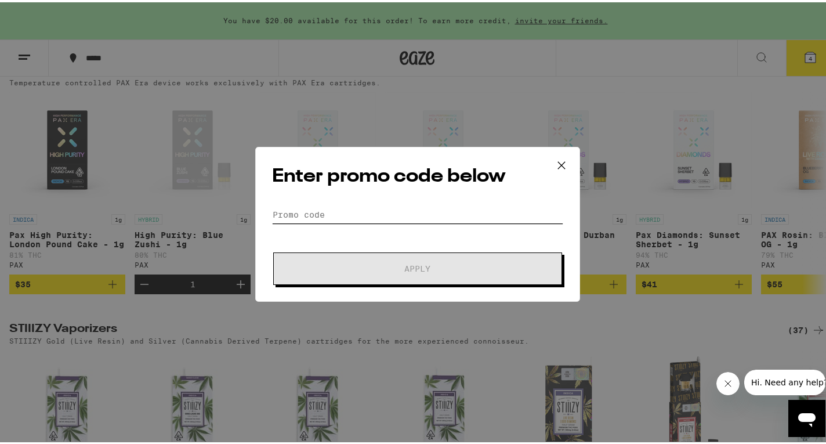
click at [322, 213] on input "Promo Code" at bounding box center [417, 212] width 291 height 17
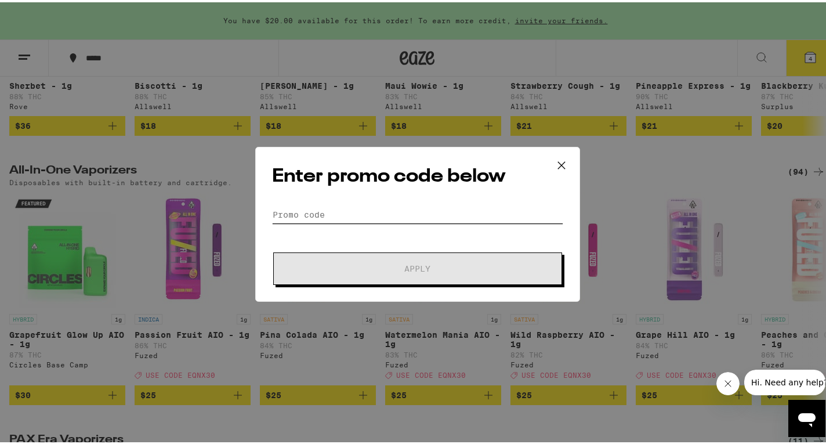
scroll to position [804, 0]
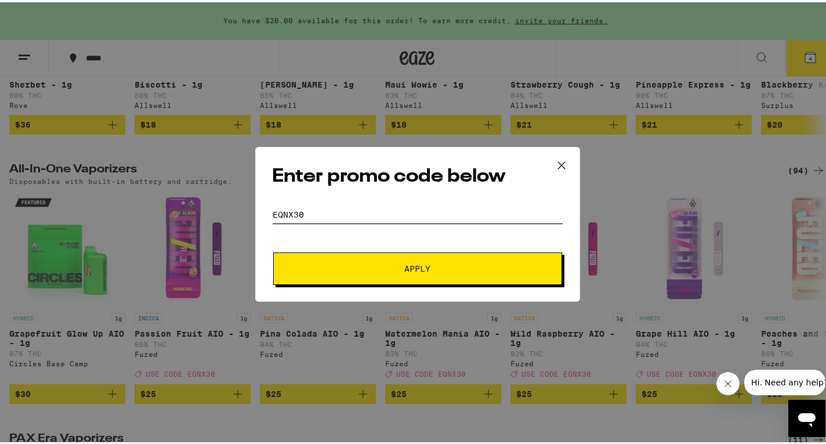
type input "Eqnx30"
click at [362, 265] on span "Apply" at bounding box center [417, 266] width 209 height 8
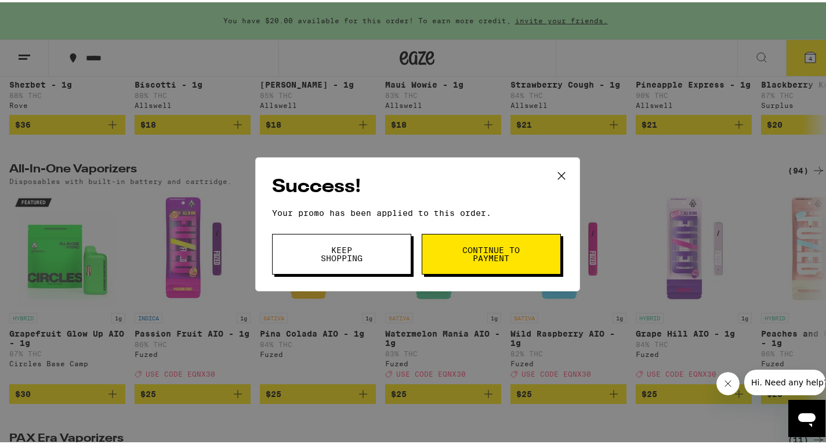
click at [476, 244] on span "Continue to payment" at bounding box center [491, 252] width 59 height 16
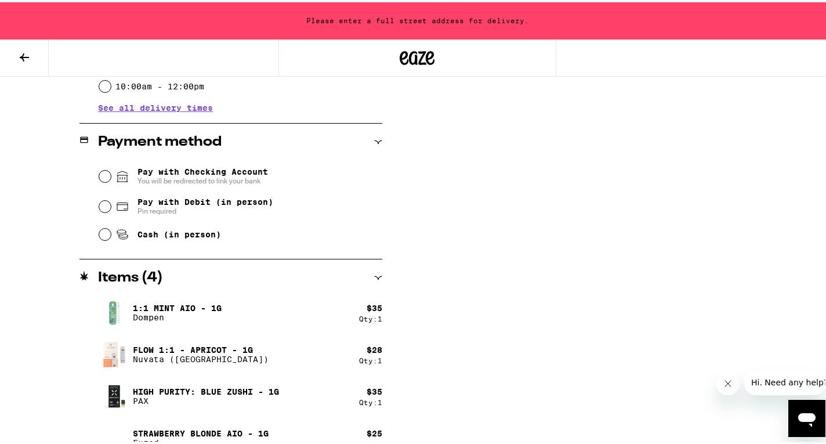
scroll to position [472, 0]
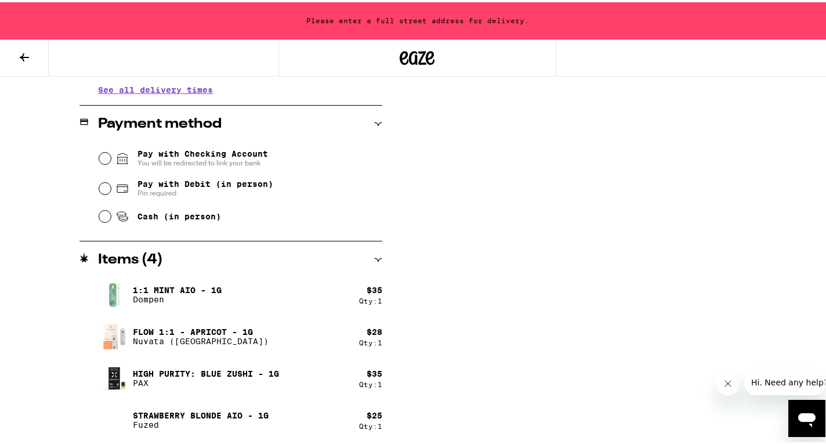
click at [375, 256] on icon at bounding box center [379, 257] width 8 height 3
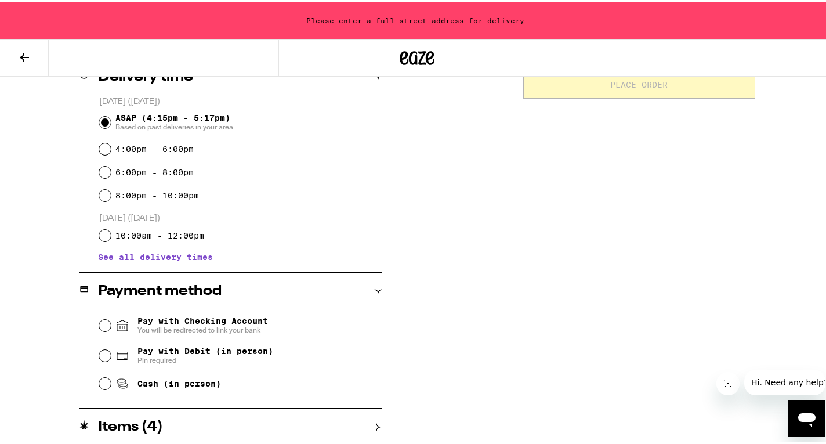
scroll to position [0, 0]
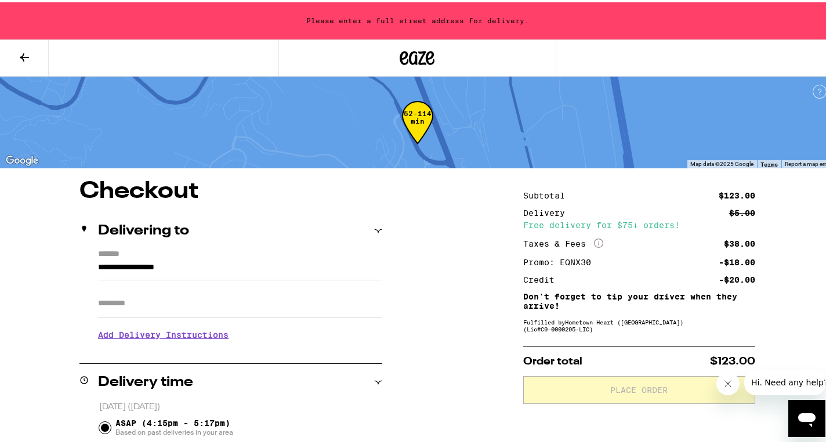
click at [21, 49] on icon at bounding box center [24, 55] width 14 height 14
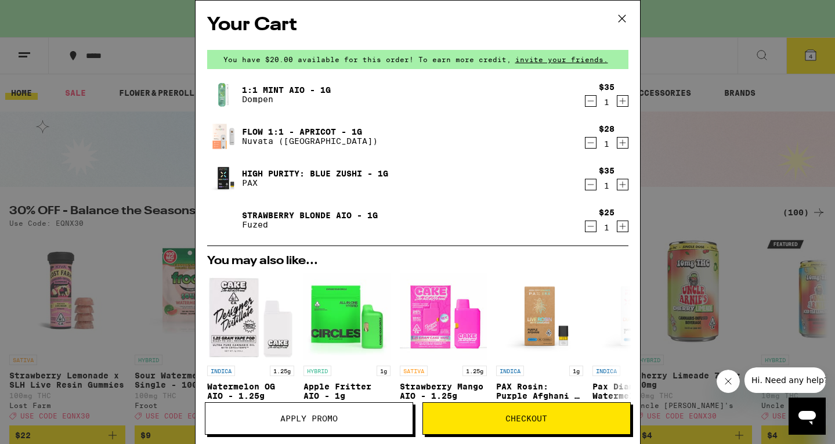
click at [587, 226] on icon "Decrement" at bounding box center [590, 226] width 6 height 0
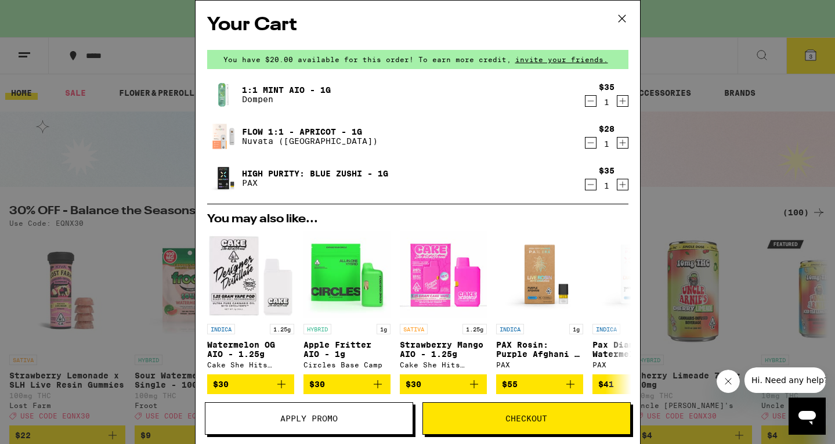
click at [443, 421] on span "Checkout" at bounding box center [526, 418] width 207 height 8
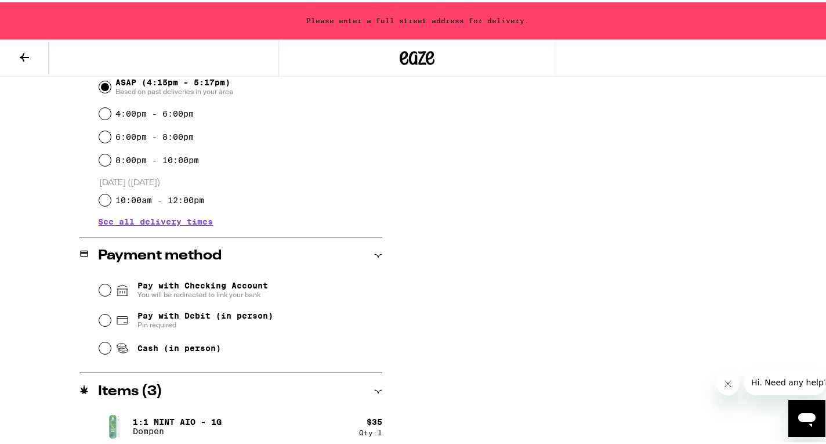
scroll to position [343, 0]
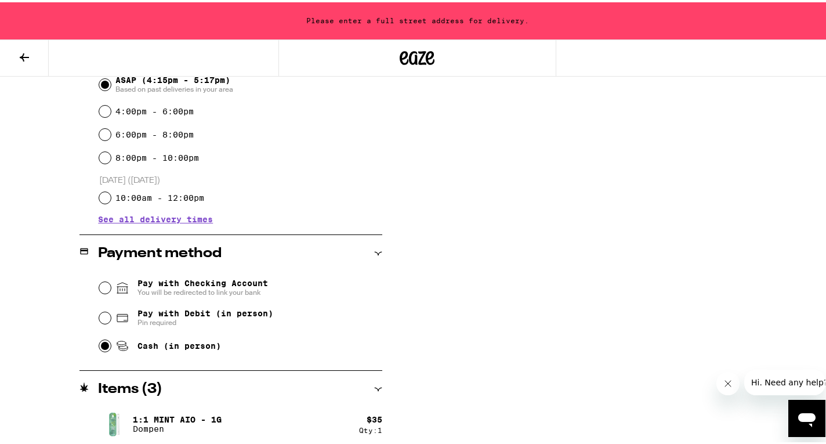
click at [104, 346] on input "Cash (in person)" at bounding box center [105, 344] width 12 height 12
radio input "true"
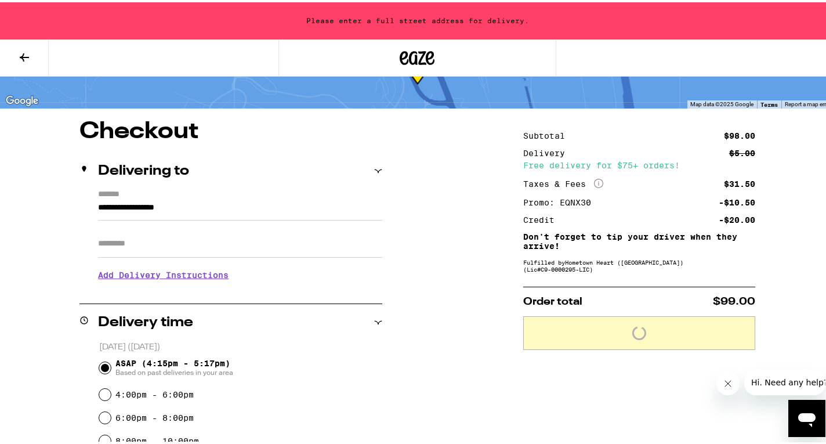
scroll to position [0, 0]
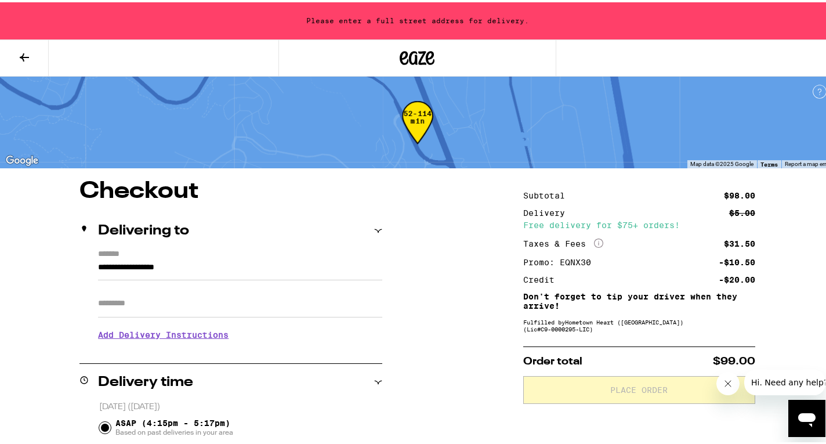
click at [197, 261] on input "**********" at bounding box center [240, 268] width 284 height 20
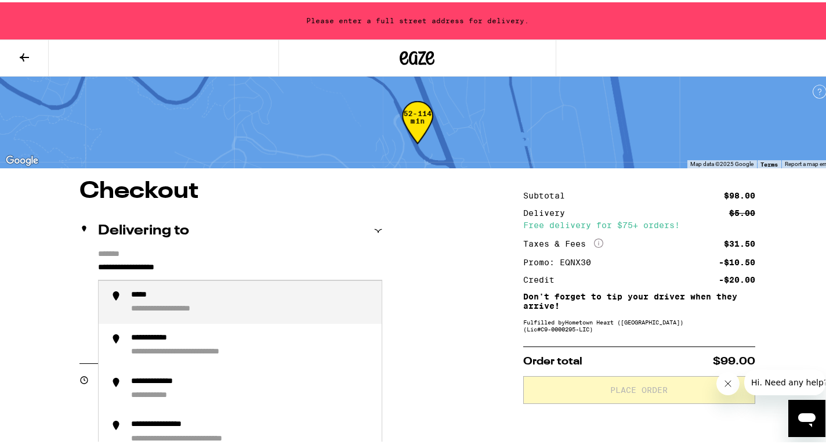
click at [197, 261] on input "**********" at bounding box center [240, 268] width 284 height 20
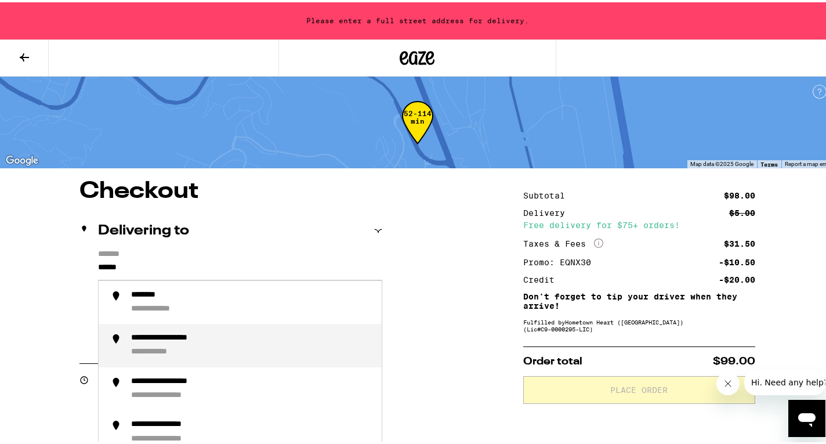
click at [142, 346] on div "**********" at bounding box center [251, 343] width 241 height 25
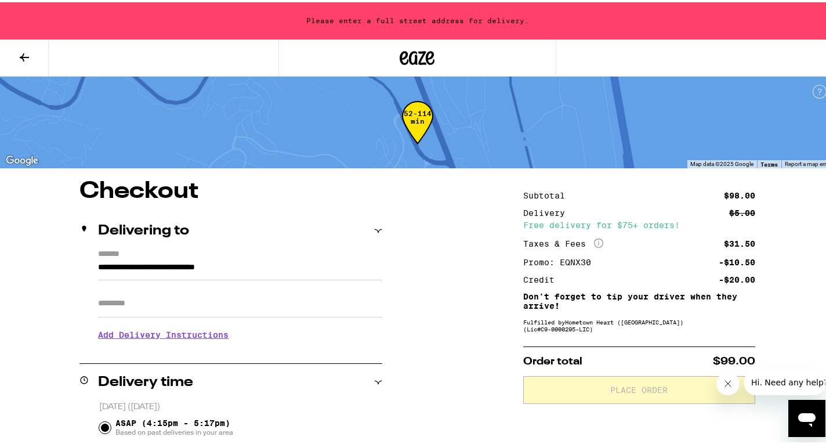
type input "**********"
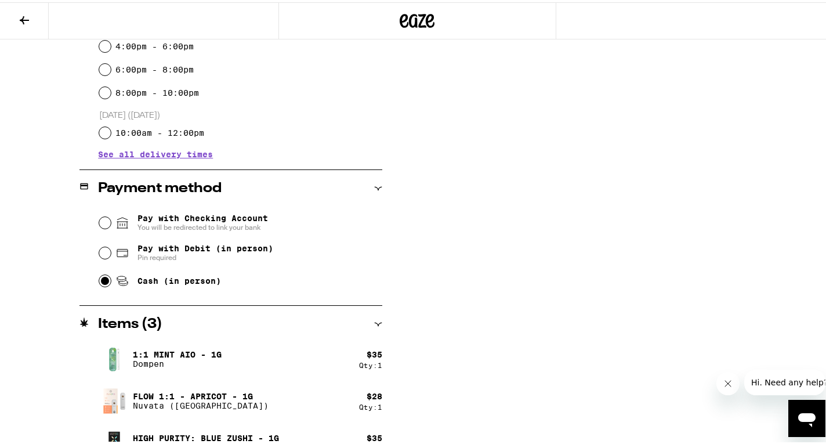
scroll to position [393, 0]
